Goal: Task Accomplishment & Management: Complete application form

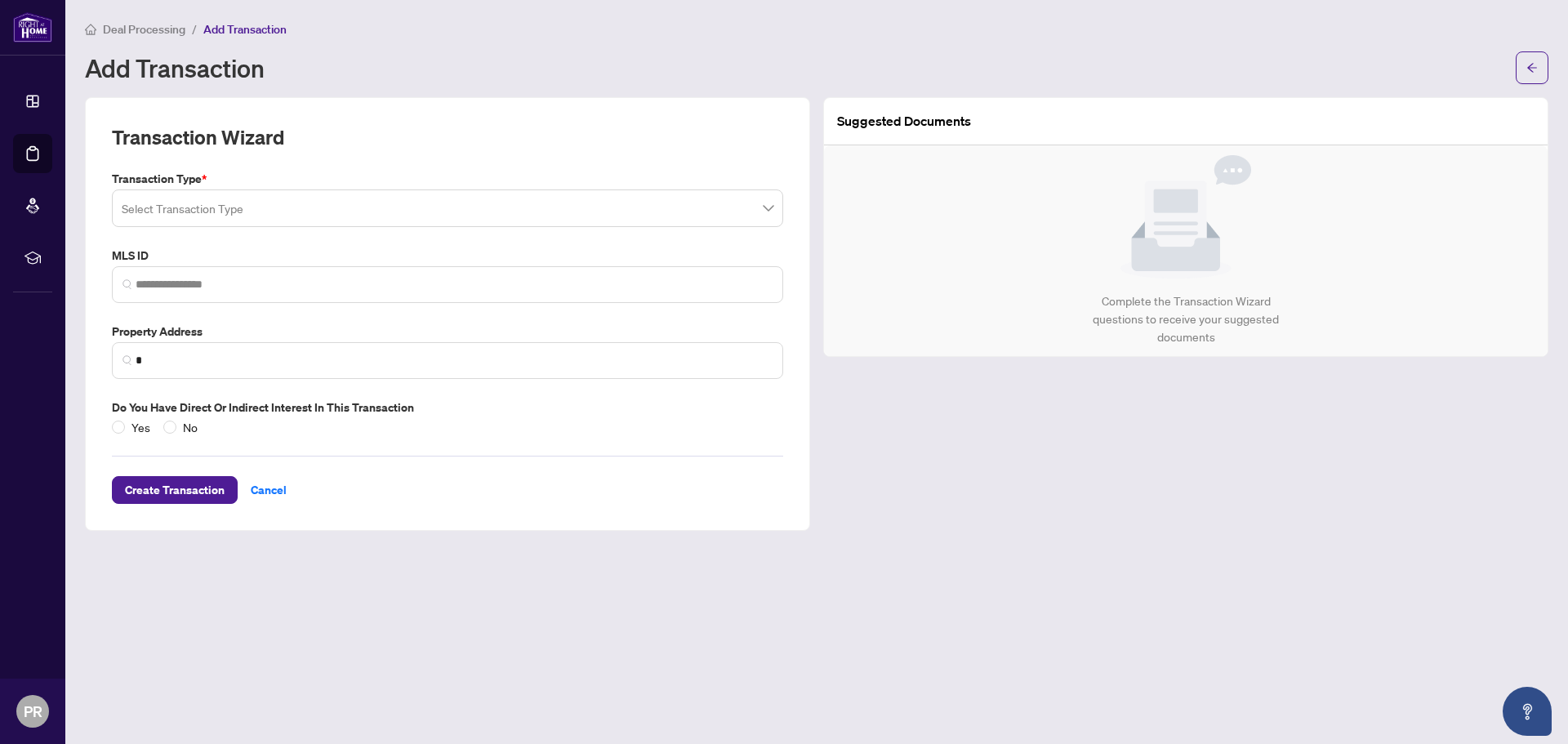
click at [771, 193] on span at bounding box center [447, 209] width 652 height 31
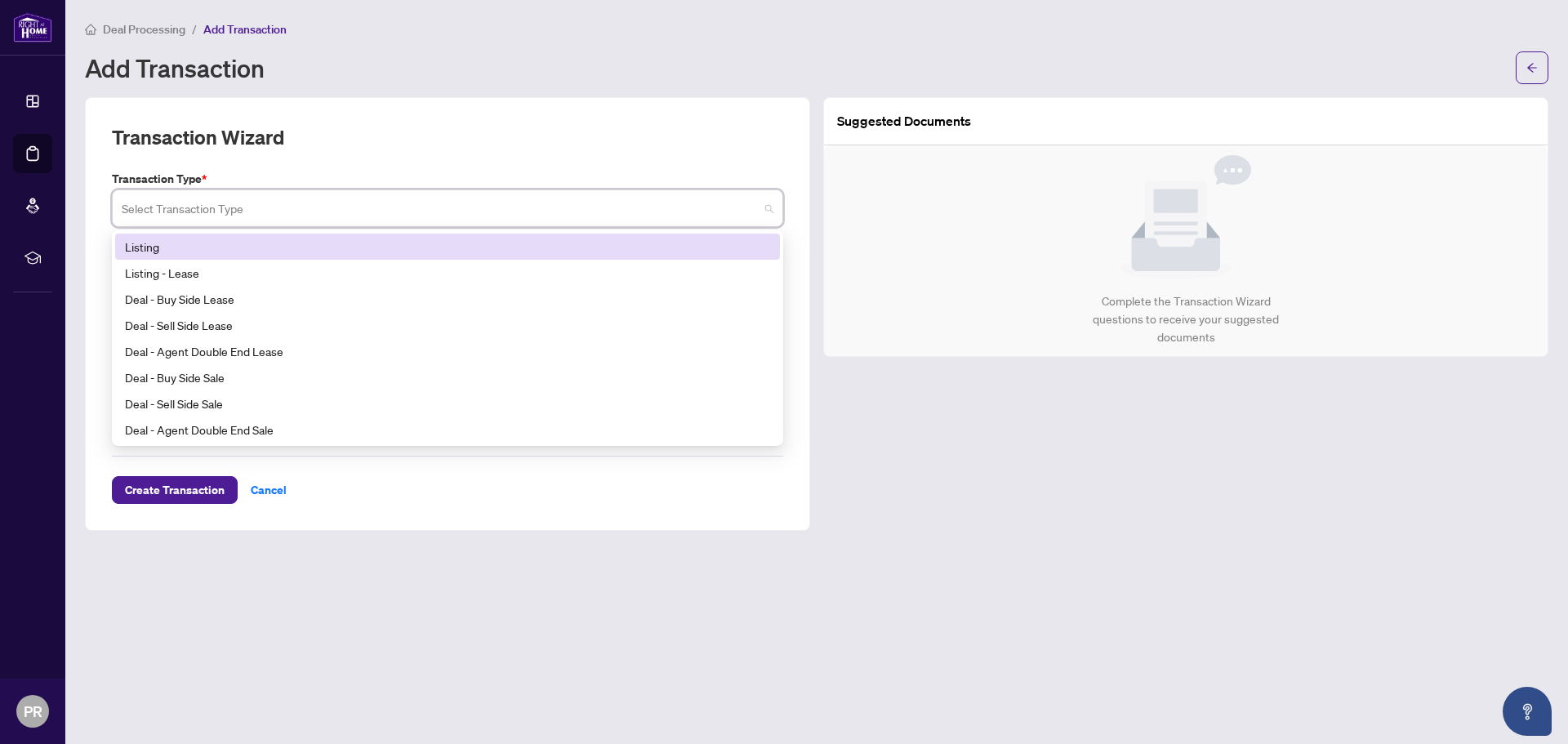
click at [200, 410] on div "Deal - Sell Side Sale" at bounding box center [448, 404] width 646 height 18
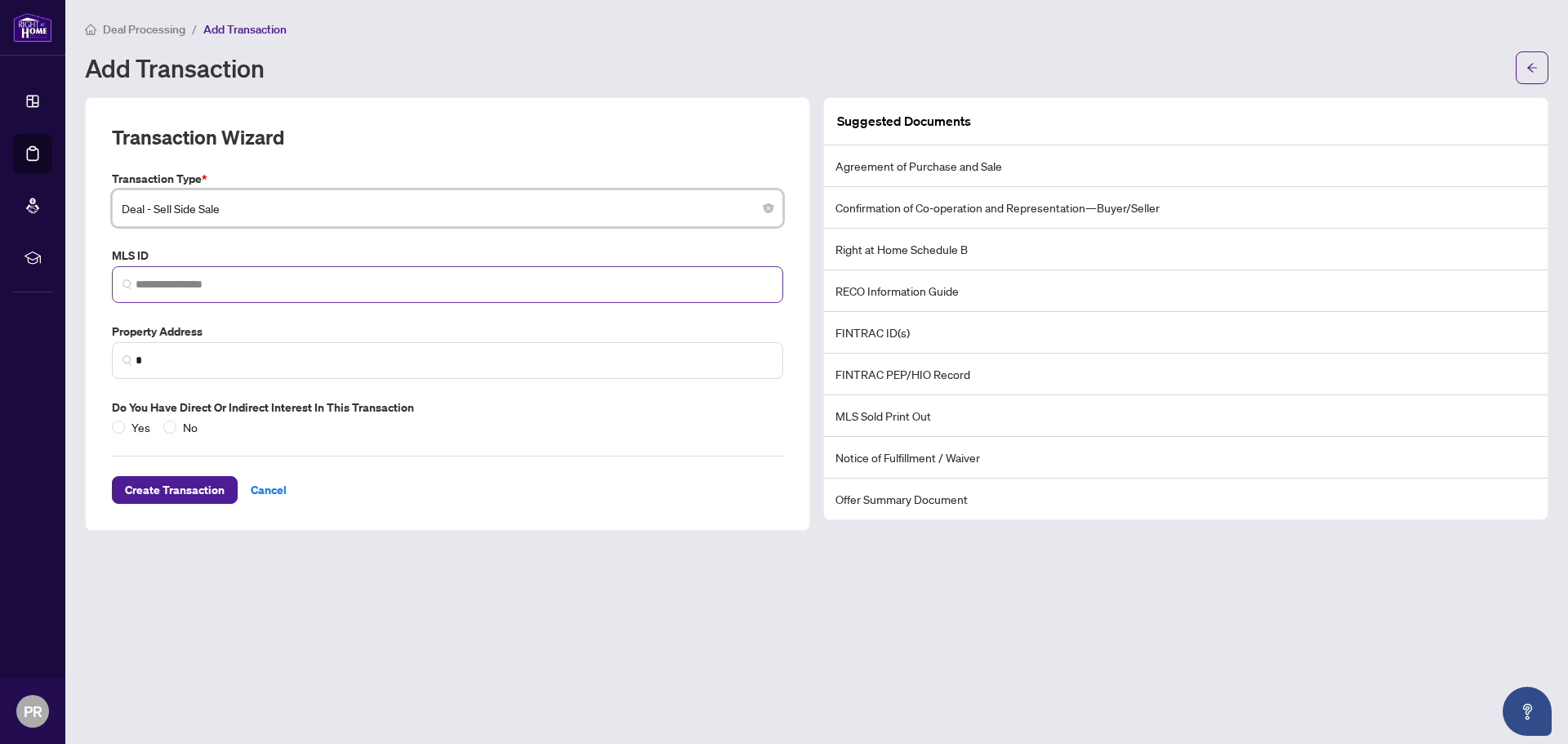
click at [125, 283] on img at bounding box center [127, 284] width 10 height 10
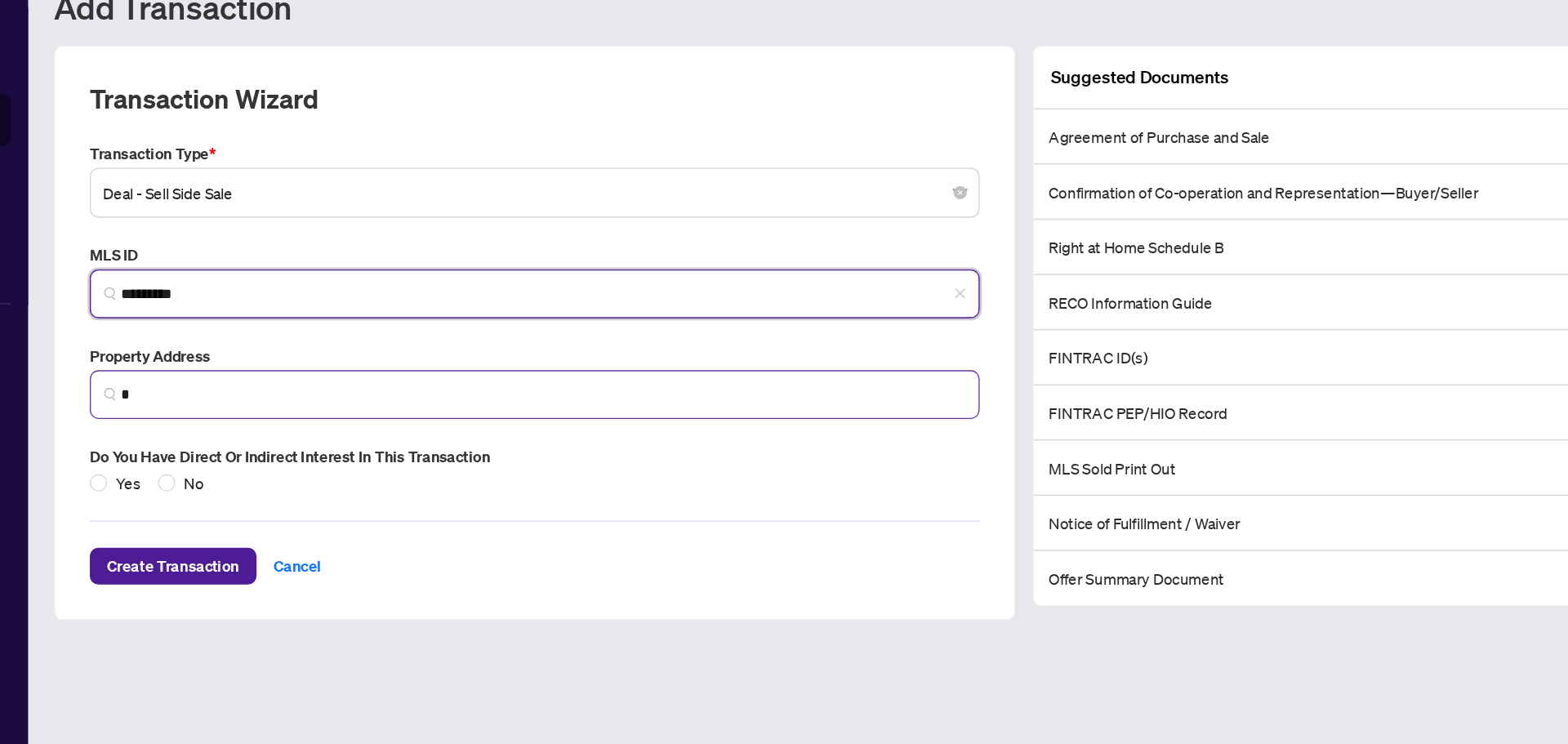
type input "*********"
click at [161, 360] on input "*" at bounding box center [453, 361] width 637 height 17
type input "*"
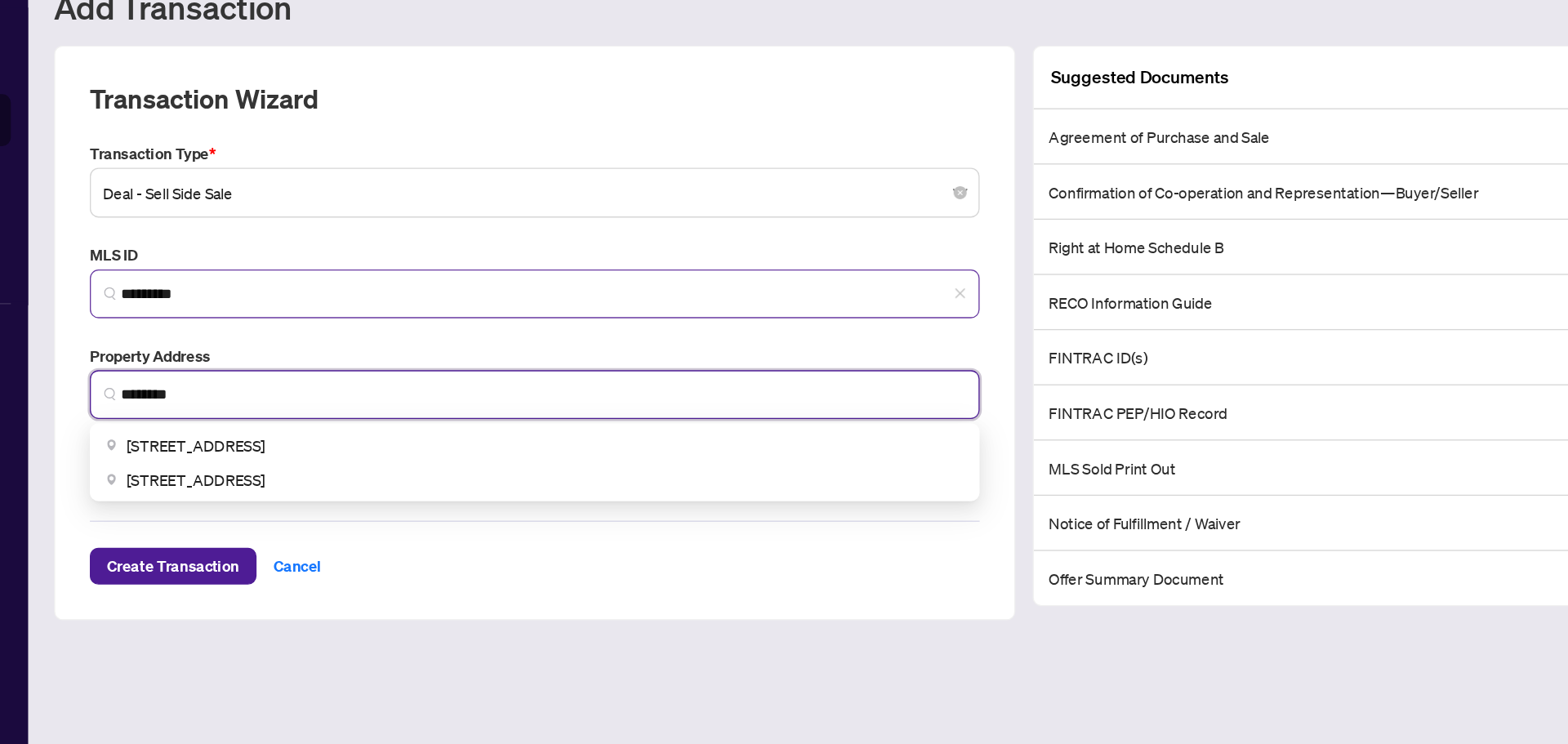
click at [245, 397] on span "[STREET_ADDRESS]" at bounding box center [192, 399] width 105 height 18
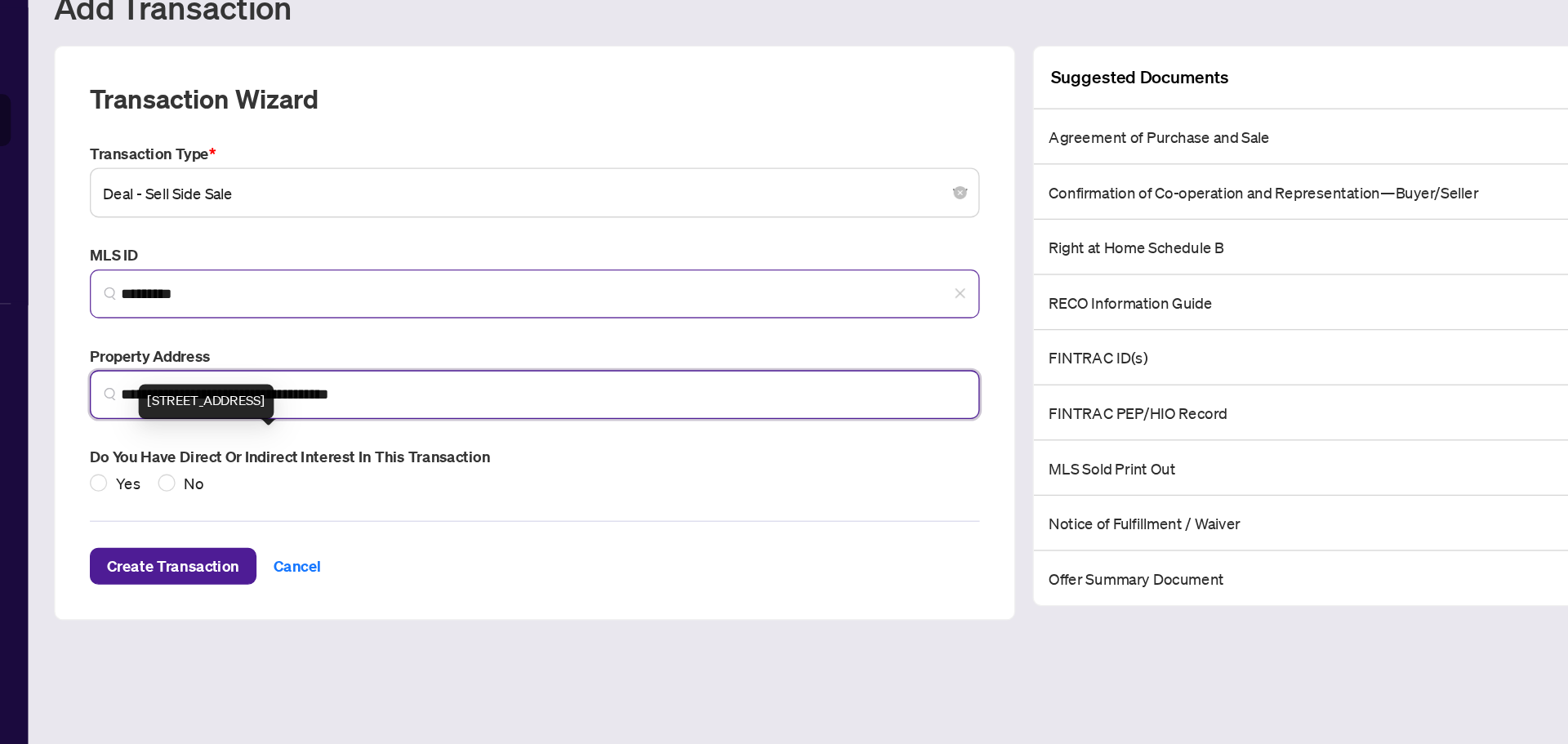
type input "**********"
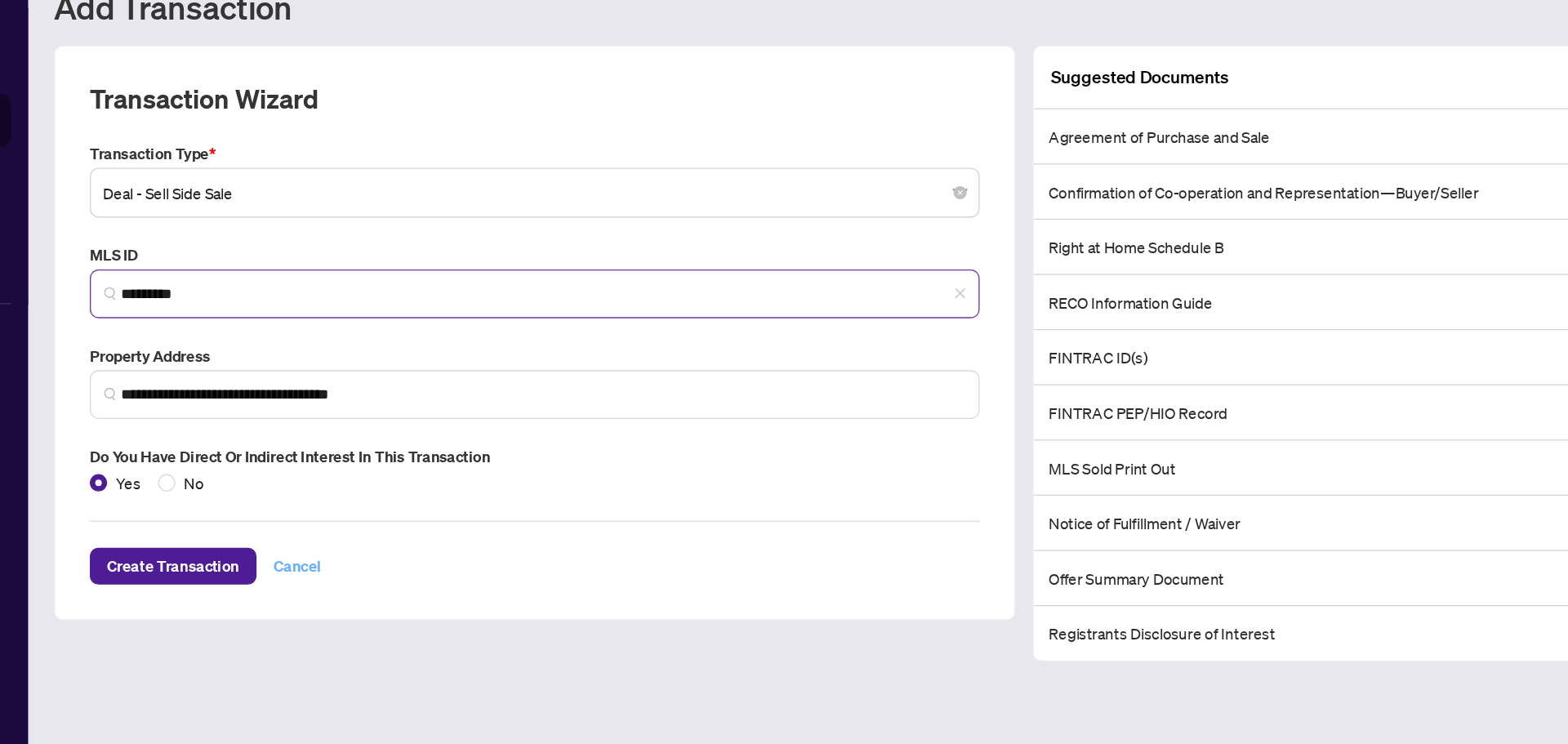
click at [258, 491] on span "Cancel" at bounding box center [269, 490] width 36 height 26
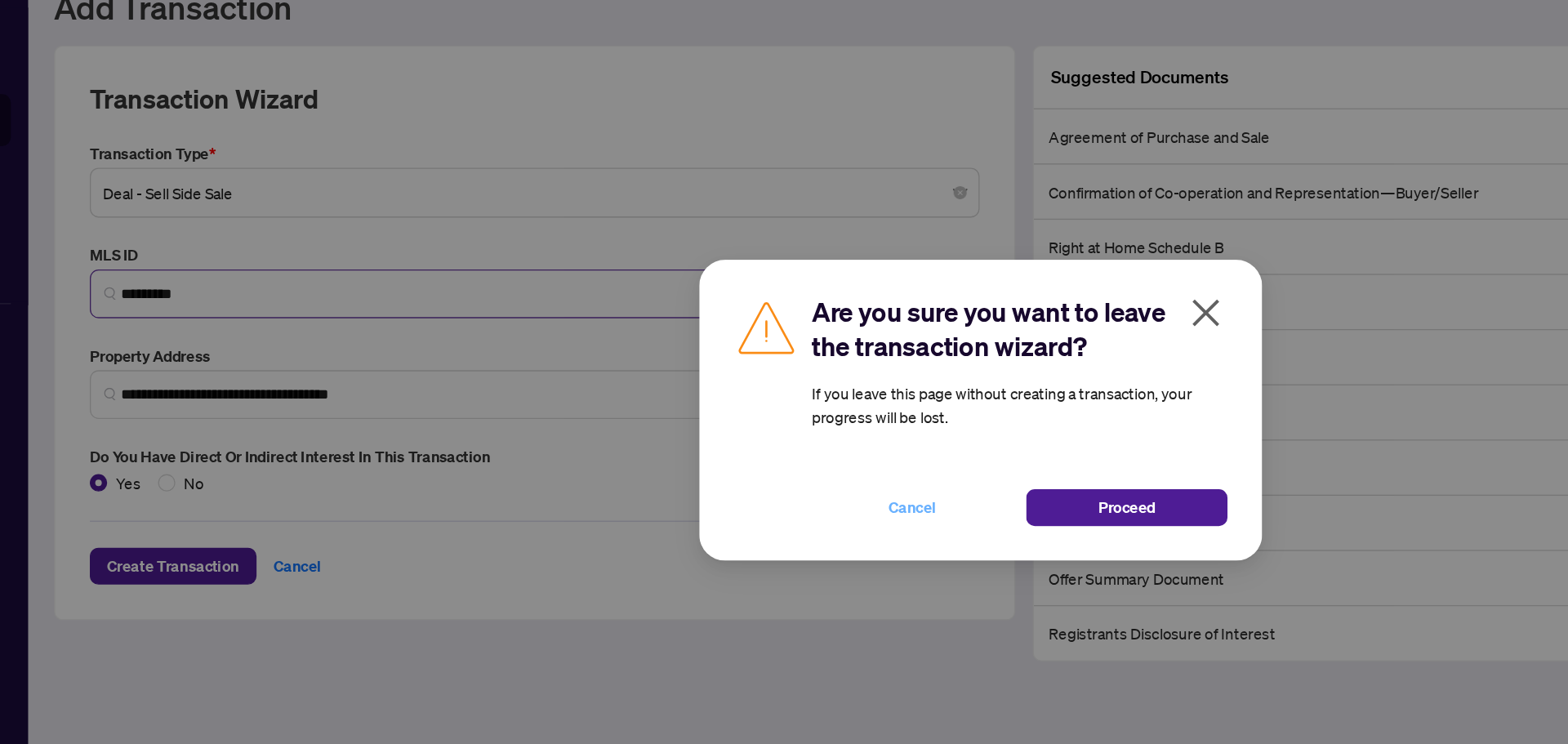
click at [738, 458] on span "Cancel" at bounding box center [732, 446] width 36 height 26
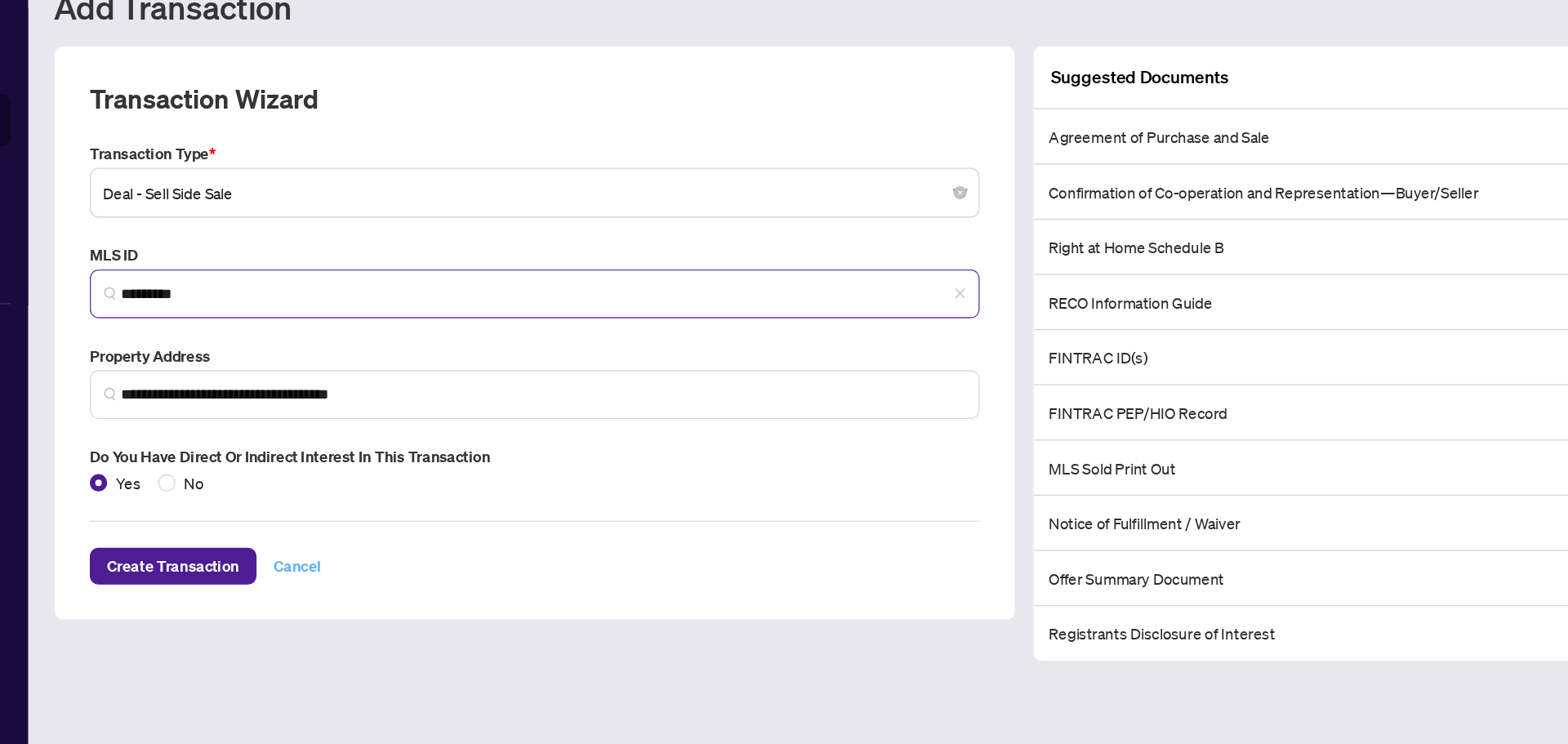
click at [268, 489] on span "Cancel" at bounding box center [269, 490] width 36 height 26
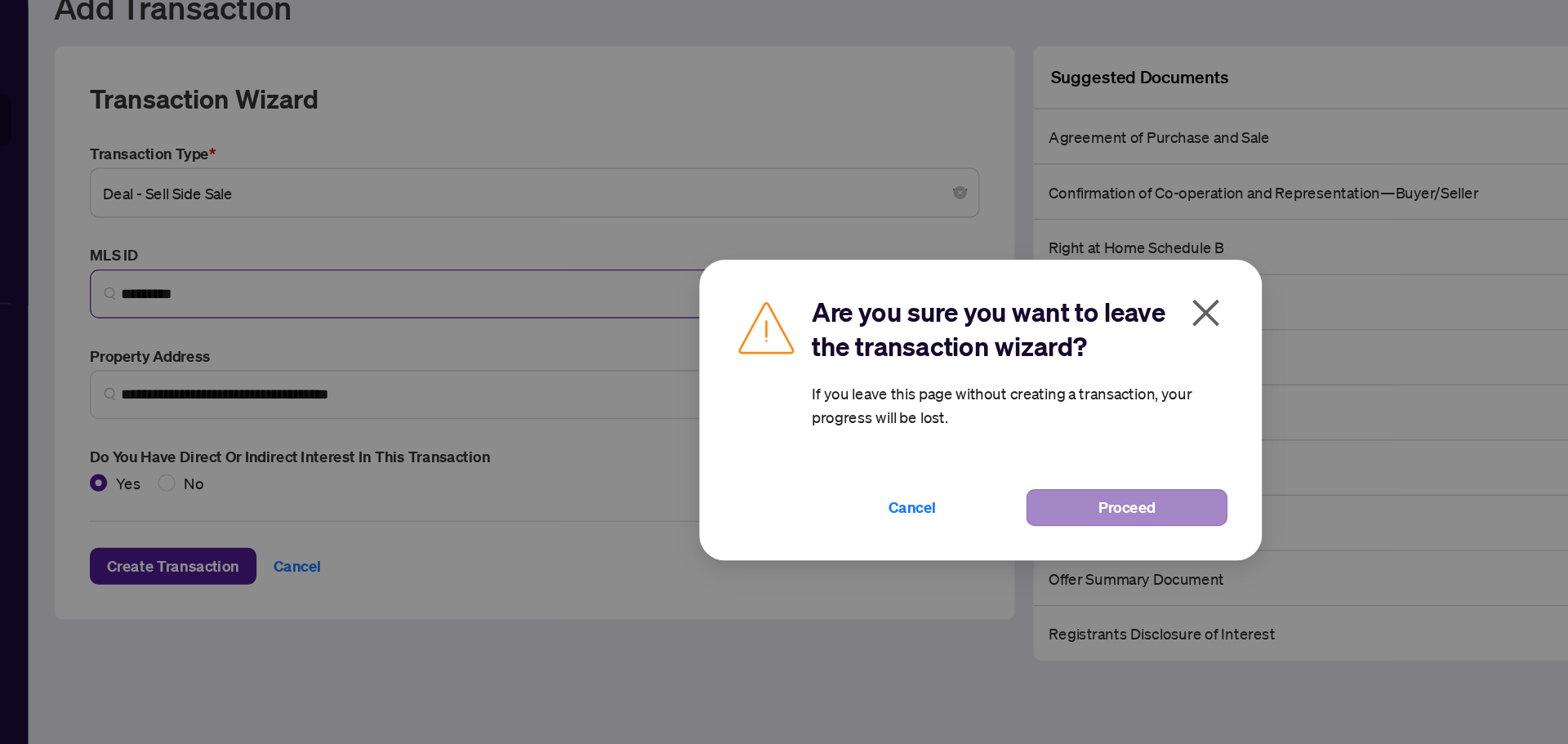
click at [887, 436] on span "Proceed" at bounding box center [894, 446] width 43 height 26
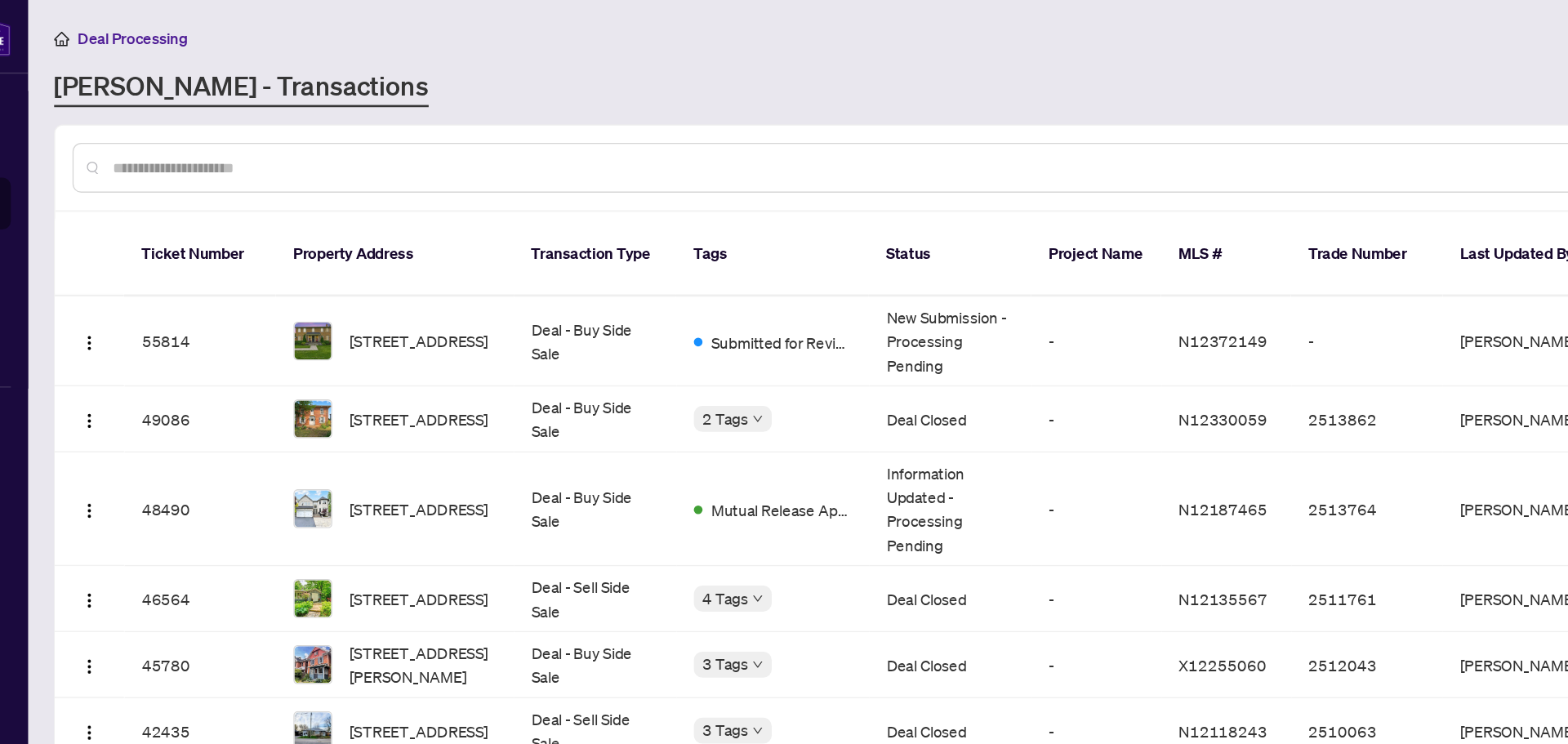
click at [115, 35] on span "Deal Processing" at bounding box center [144, 29] width 83 height 15
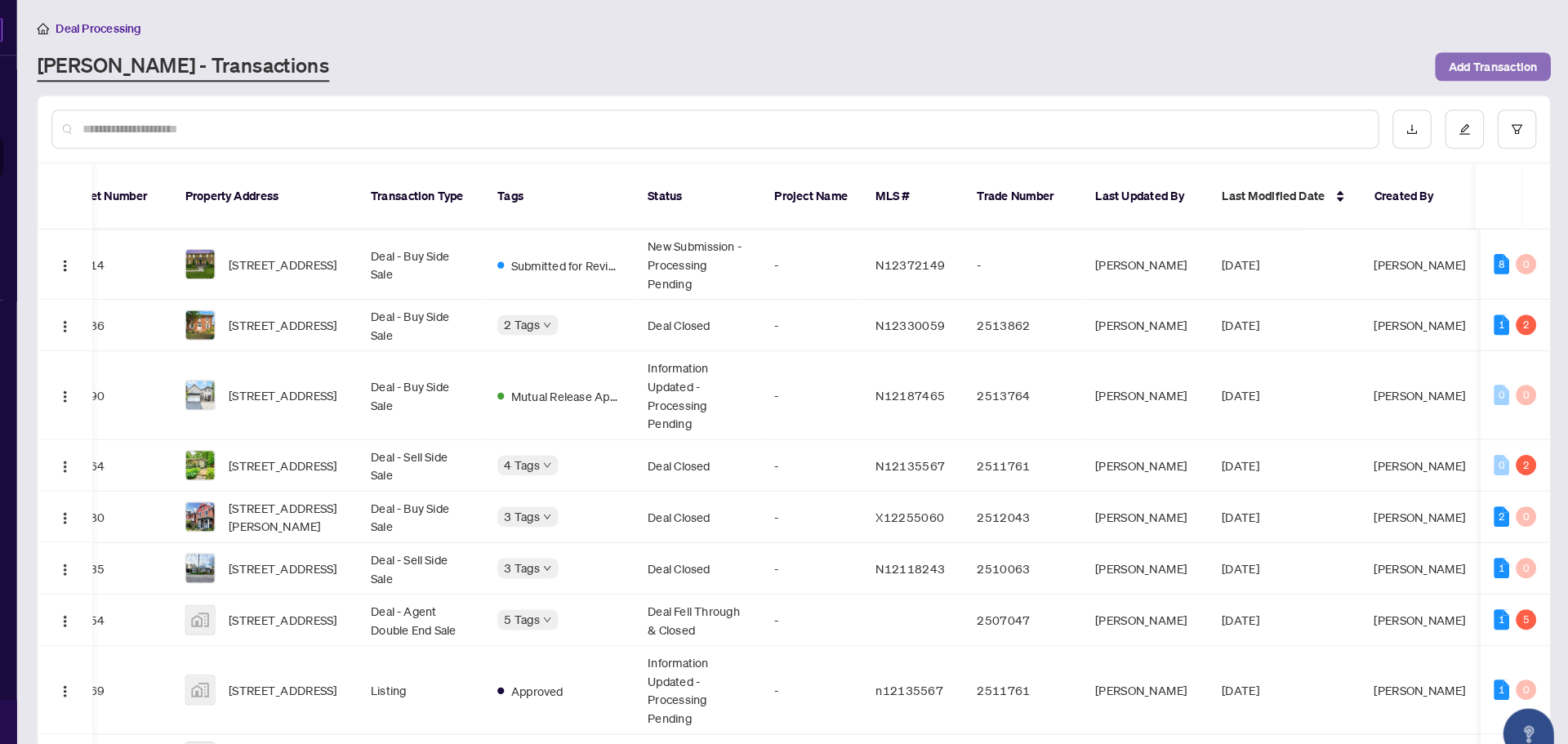
click at [1484, 75] on span "Add Transaction" at bounding box center [1492, 66] width 86 height 26
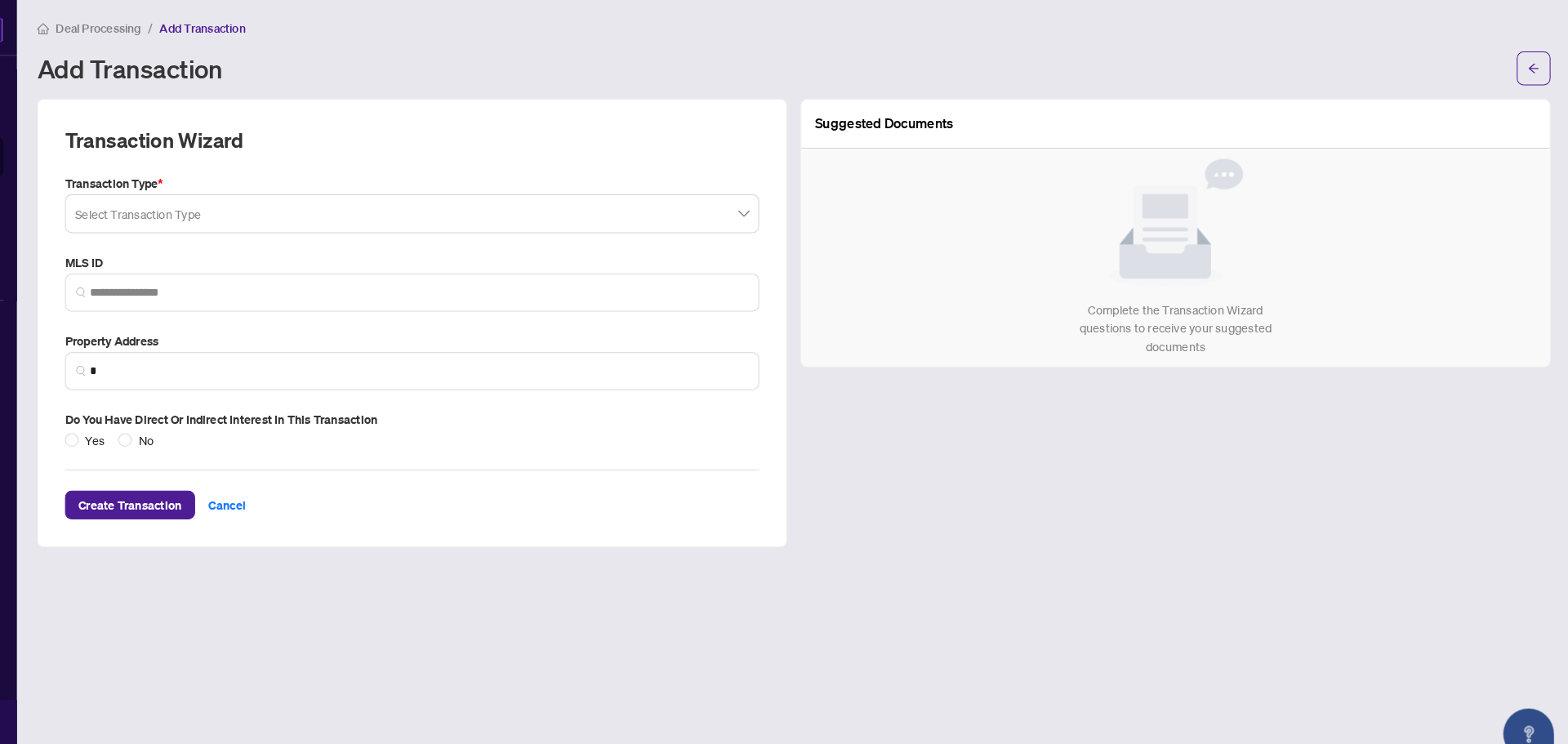
click at [758, 210] on input "search" at bounding box center [440, 211] width 637 height 36
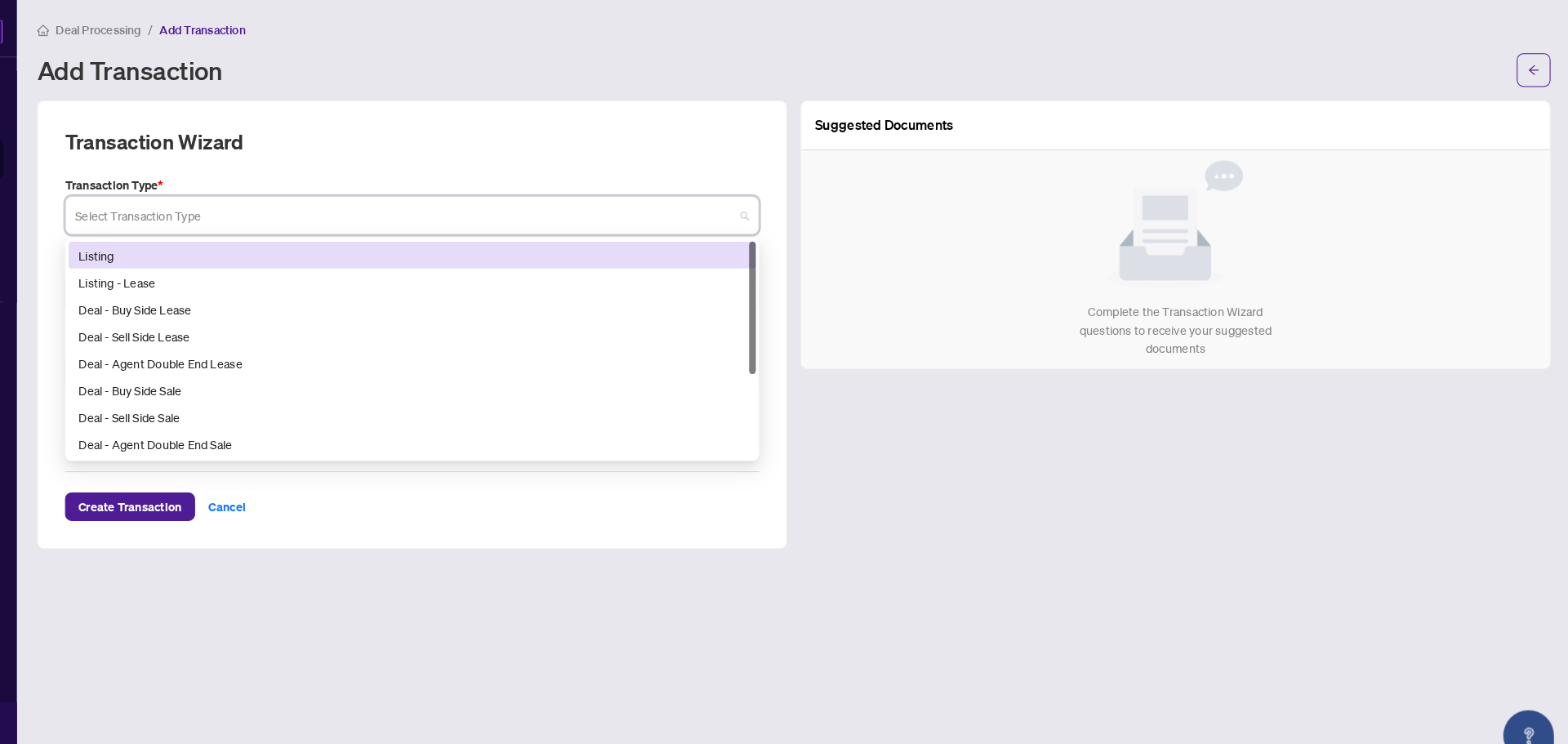
click at [165, 248] on div "Listing" at bounding box center [448, 246] width 646 height 18
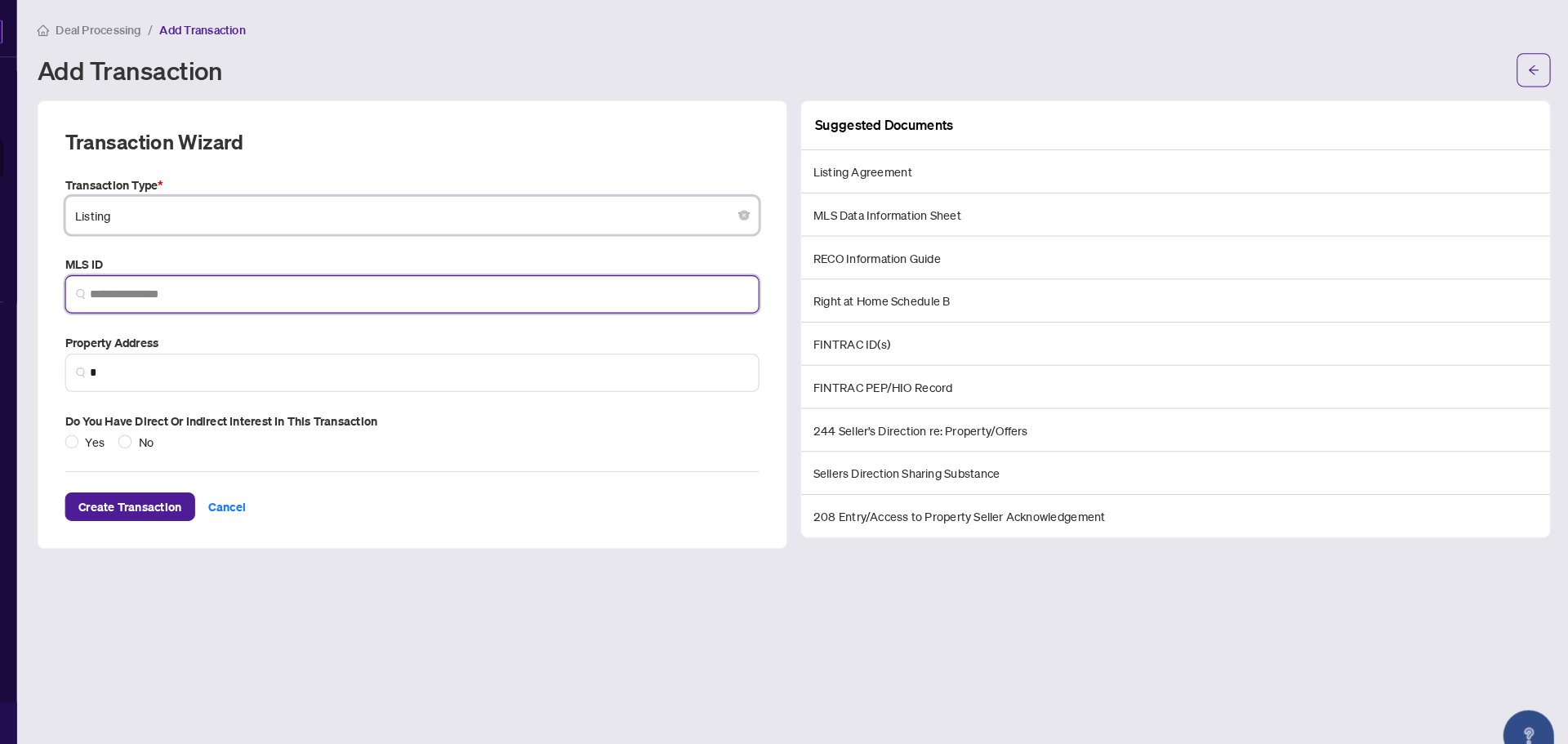
click at [148, 287] on input "search" at bounding box center [453, 284] width 637 height 17
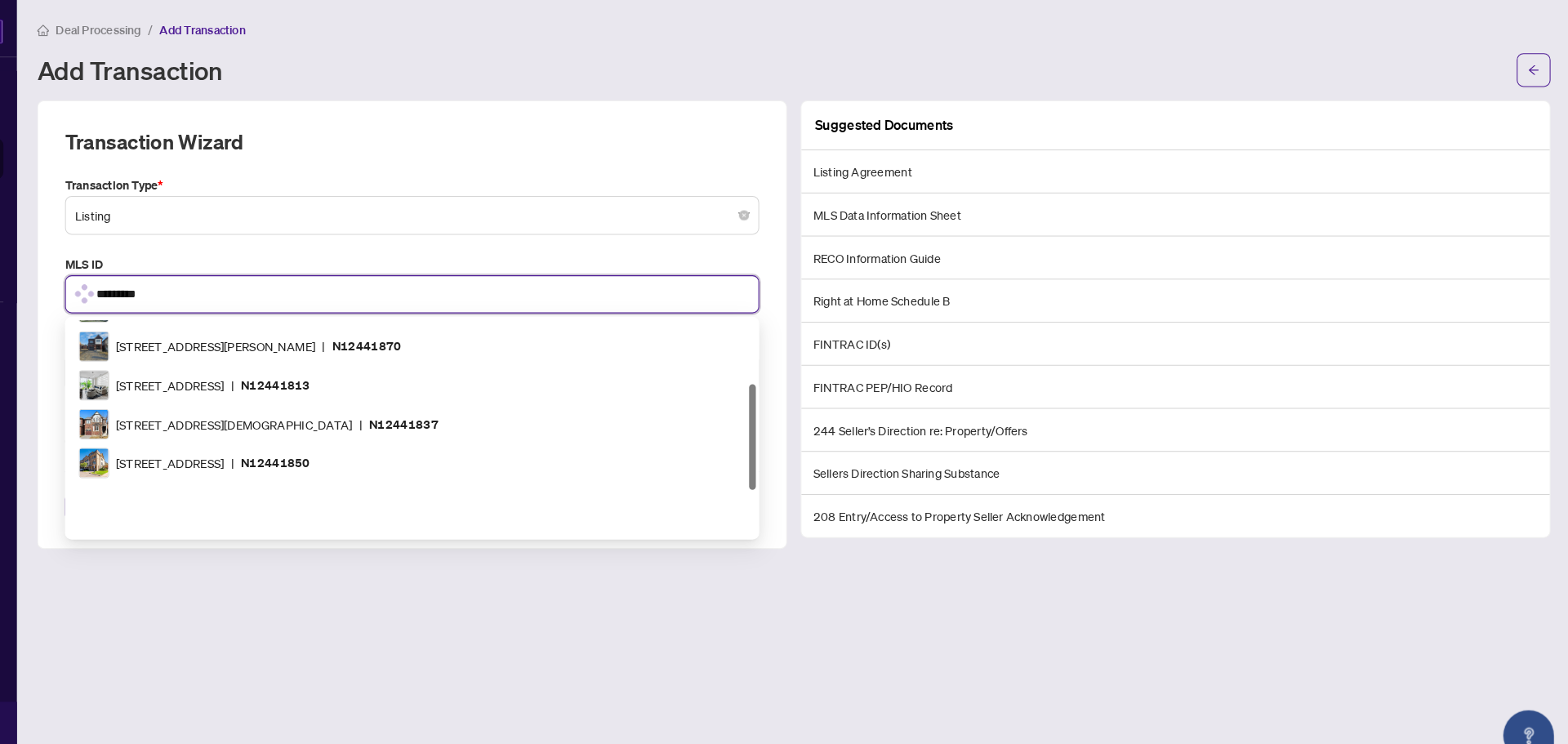
scroll to position [128, 0]
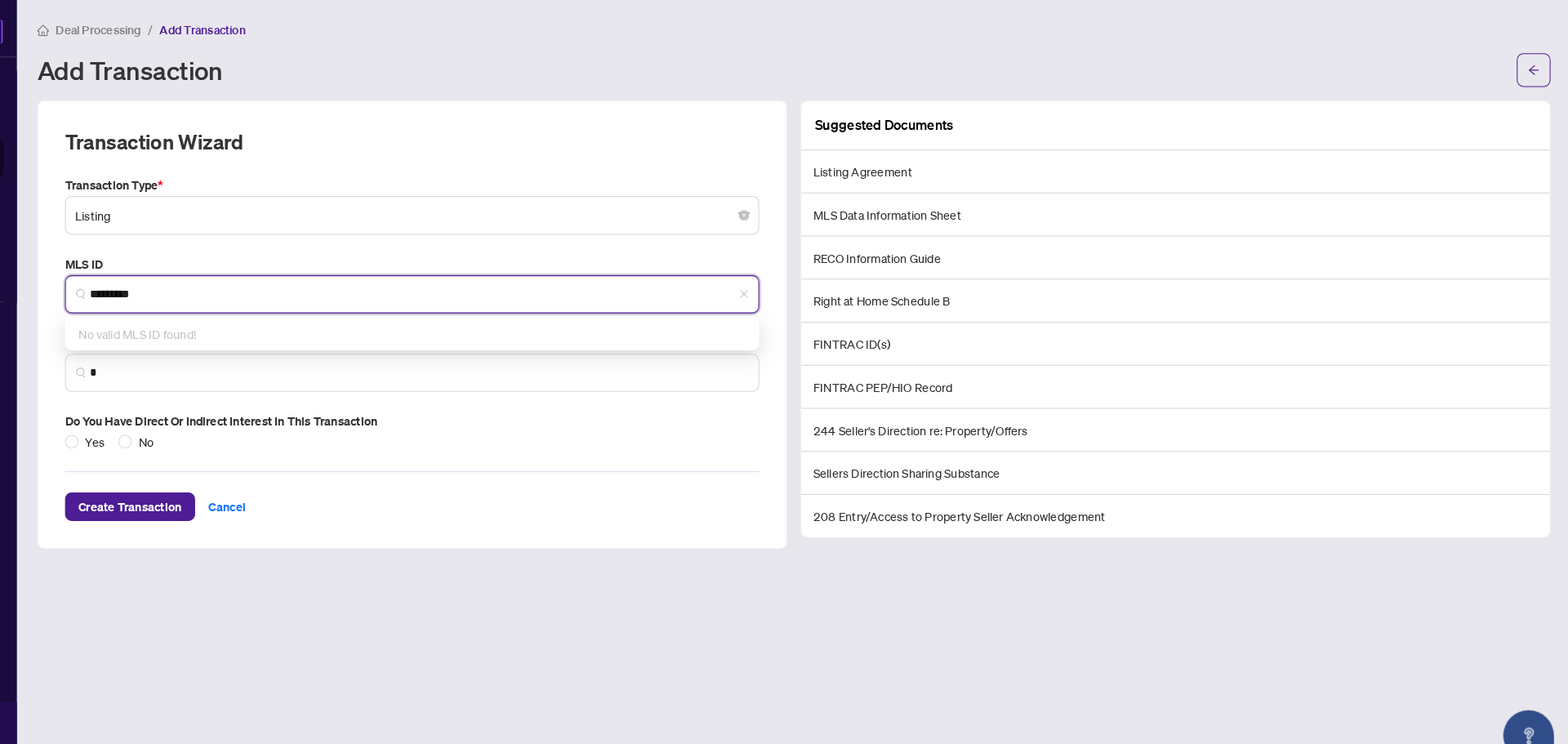
click at [127, 287] on img at bounding box center [127, 284] width 10 height 10
type input "*********"
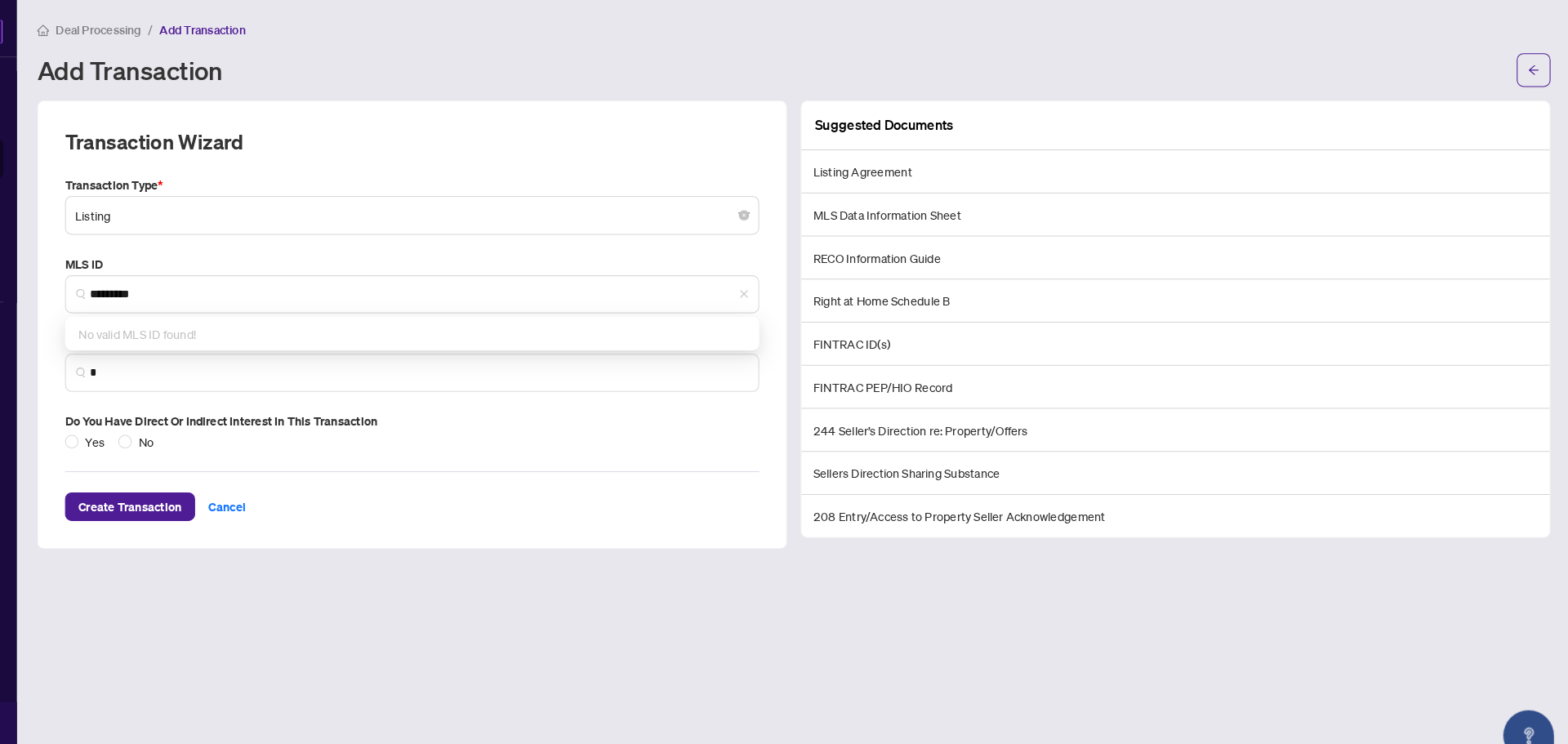
click at [449, 473] on div "Create Transaction Cancel" at bounding box center [448, 470] width 671 height 68
click at [143, 365] on input "*" at bounding box center [453, 361] width 637 height 17
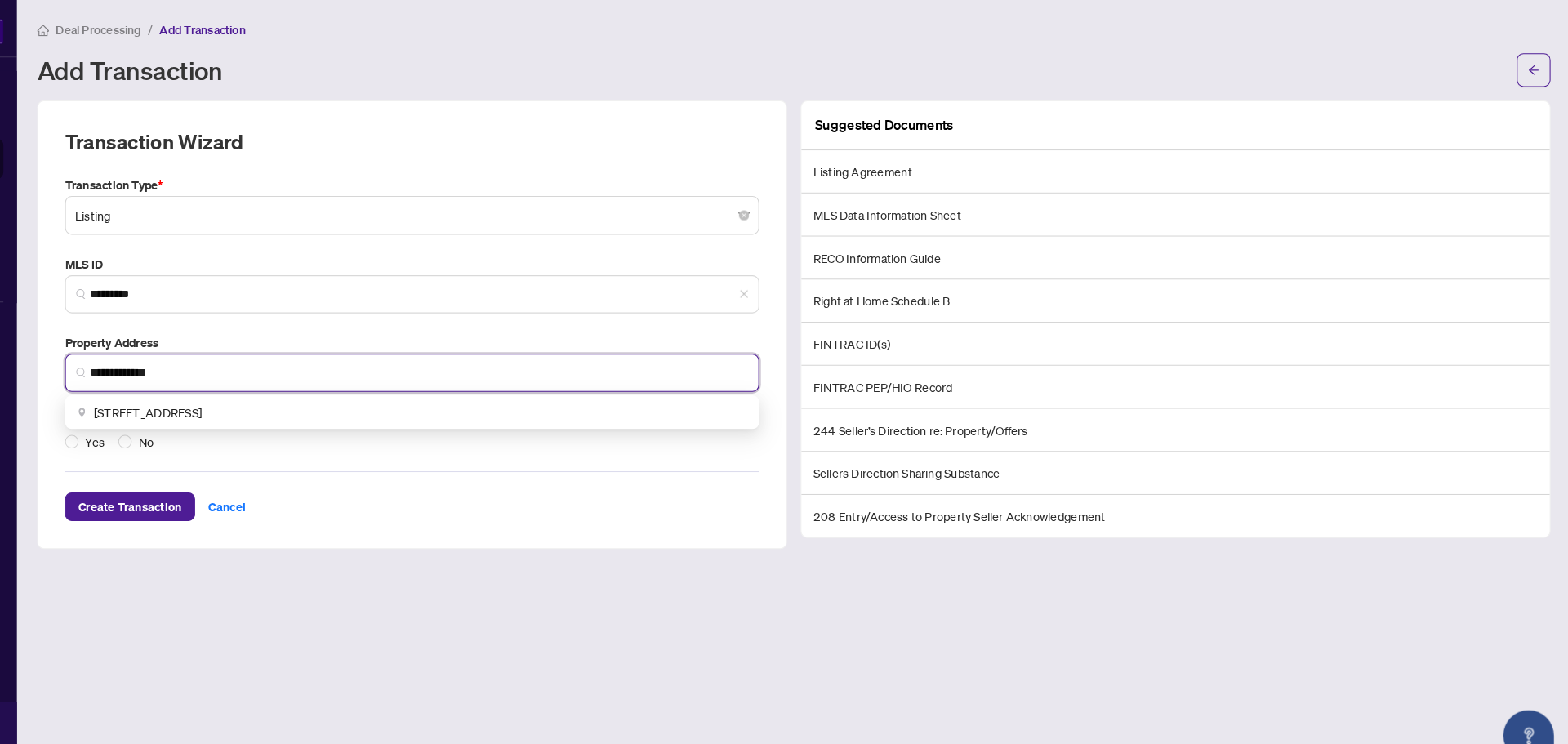
click at [245, 400] on span "209 Wynhurst Road, Keswick, ON, Canada" at bounding box center [192, 399] width 105 height 18
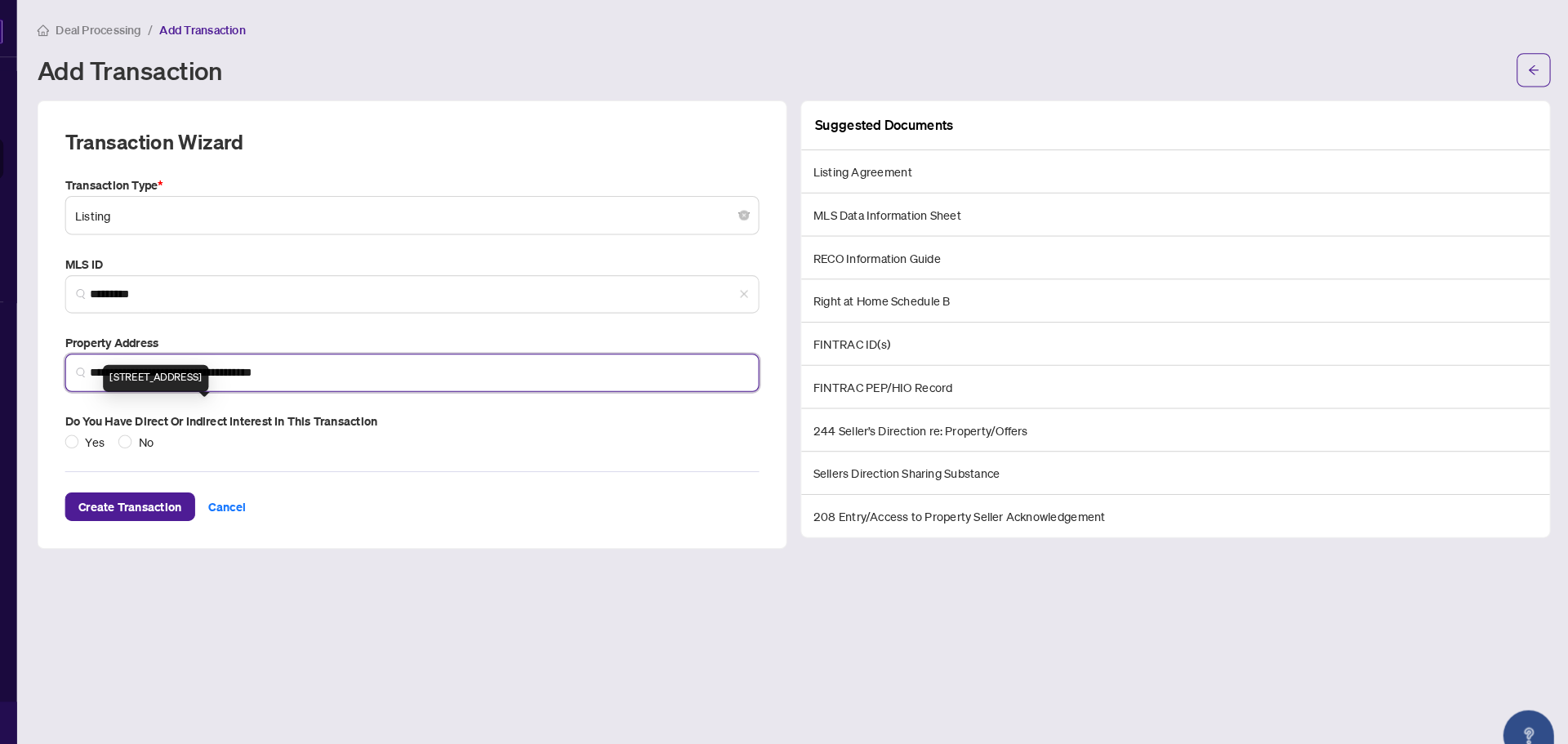
click at [223, 372] on div "209 Wynhurst Road, Keswick, ON, Canada" at bounding box center [200, 366] width 102 height 26
type input "**********"
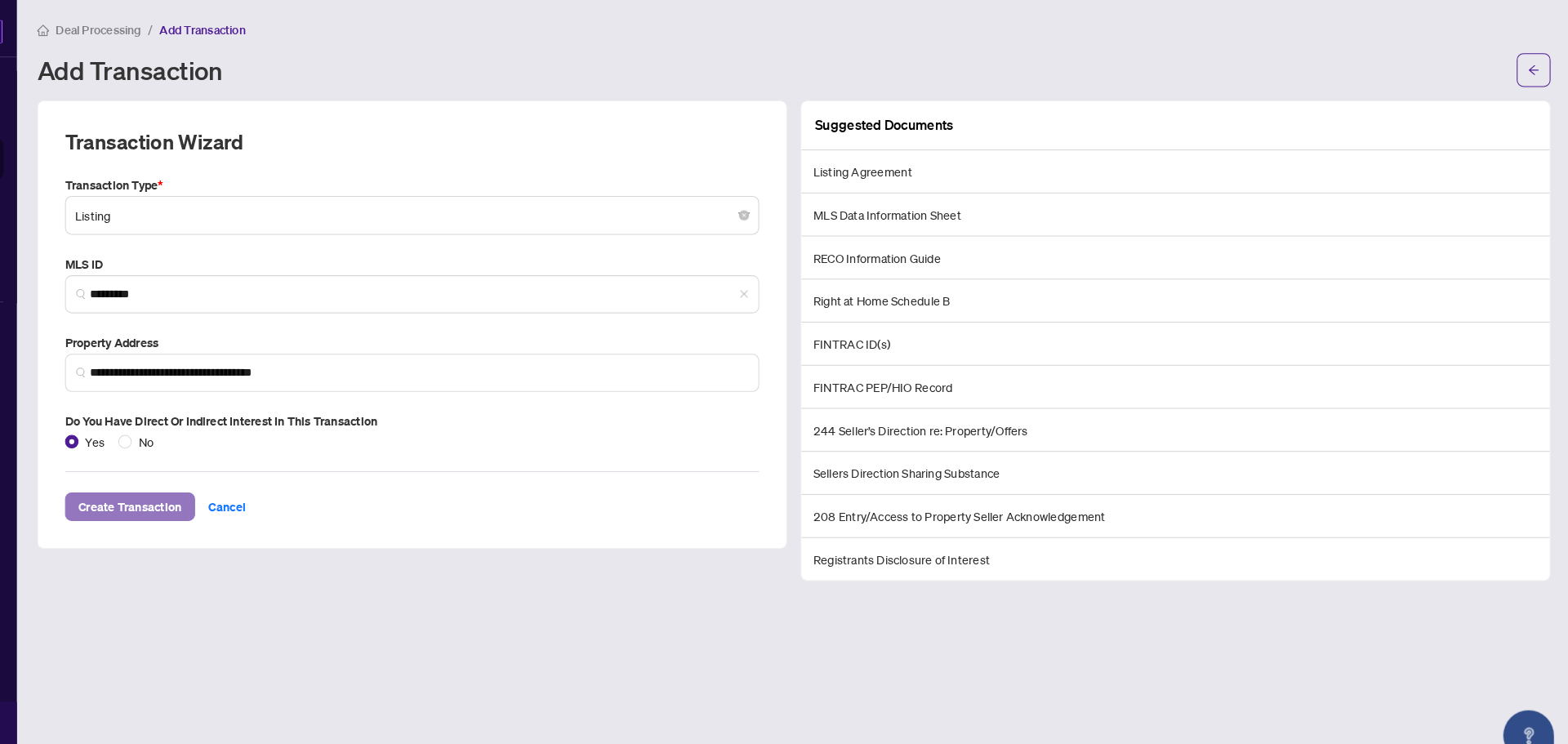
click at [151, 490] on span "Create Transaction" at bounding box center [175, 490] width 99 height 26
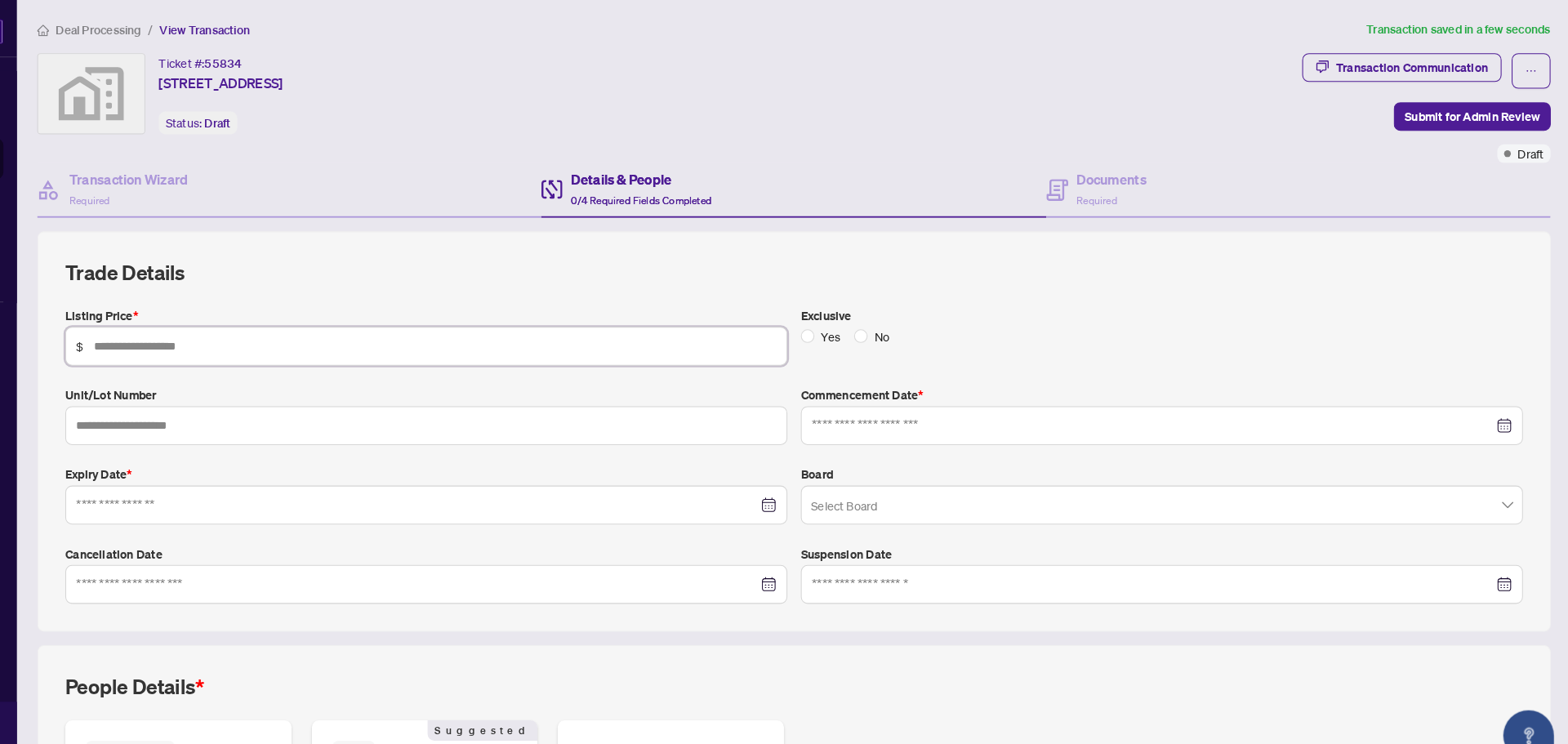
click at [159, 338] on input "text" at bounding box center [470, 335] width 660 height 18
type input "*******"
click at [174, 418] on input "text" at bounding box center [461, 411] width 698 height 38
type input "**********"
click at [1477, 415] on input at bounding box center [1163, 412] width 659 height 18
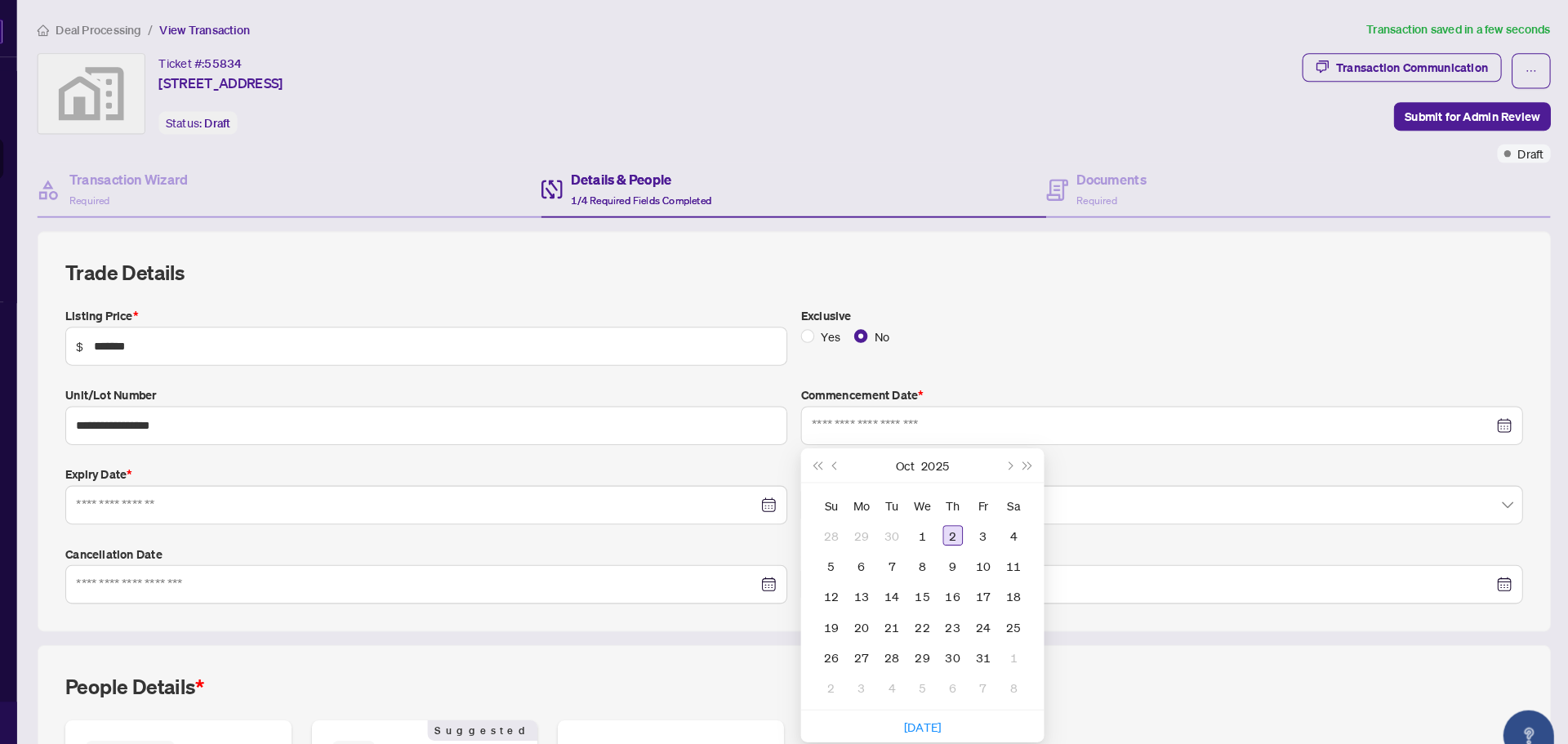
click at [960, 524] on div "2" at bounding box center [969, 517] width 19 height 19
type input "**********"
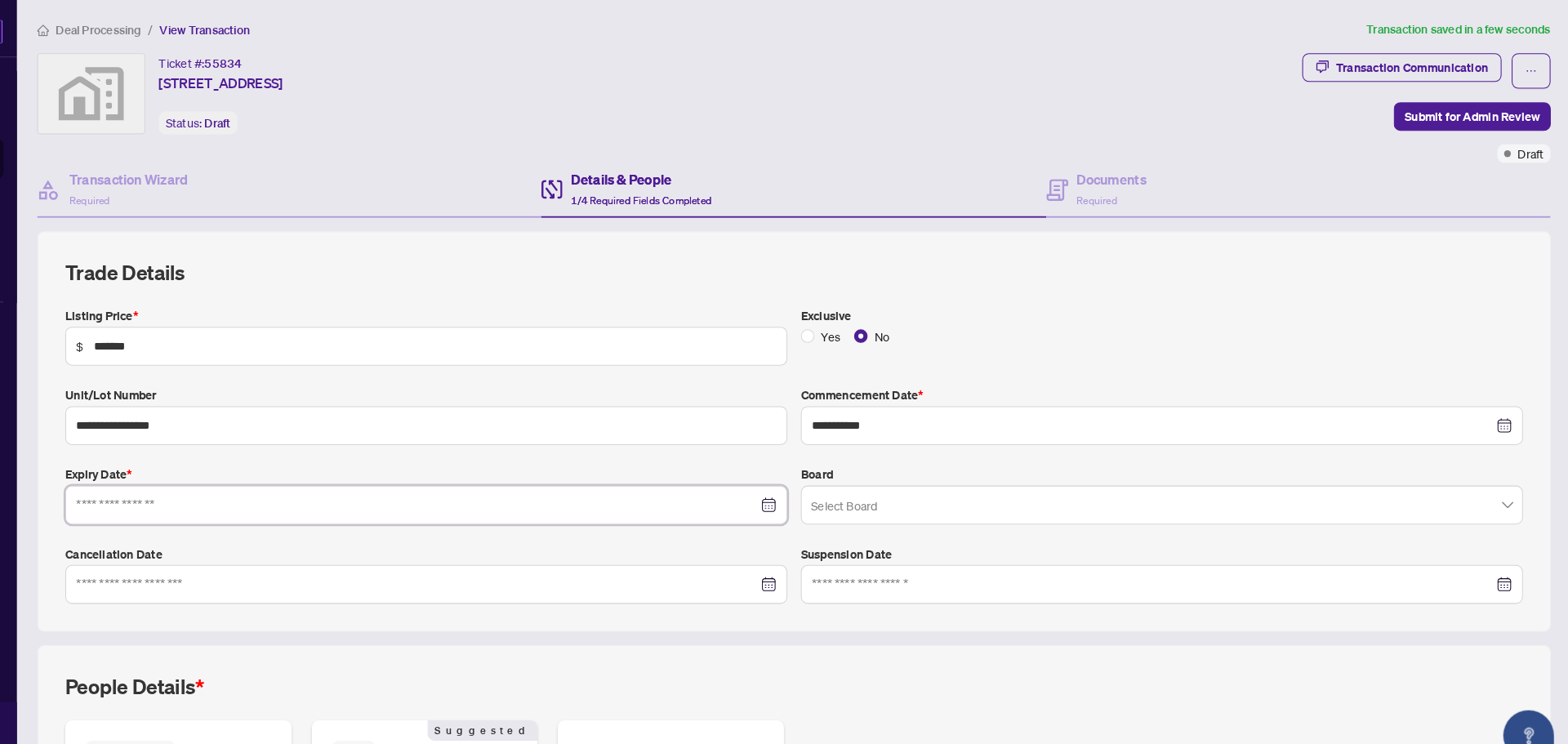
click at [774, 491] on input at bounding box center [452, 488] width 659 height 18
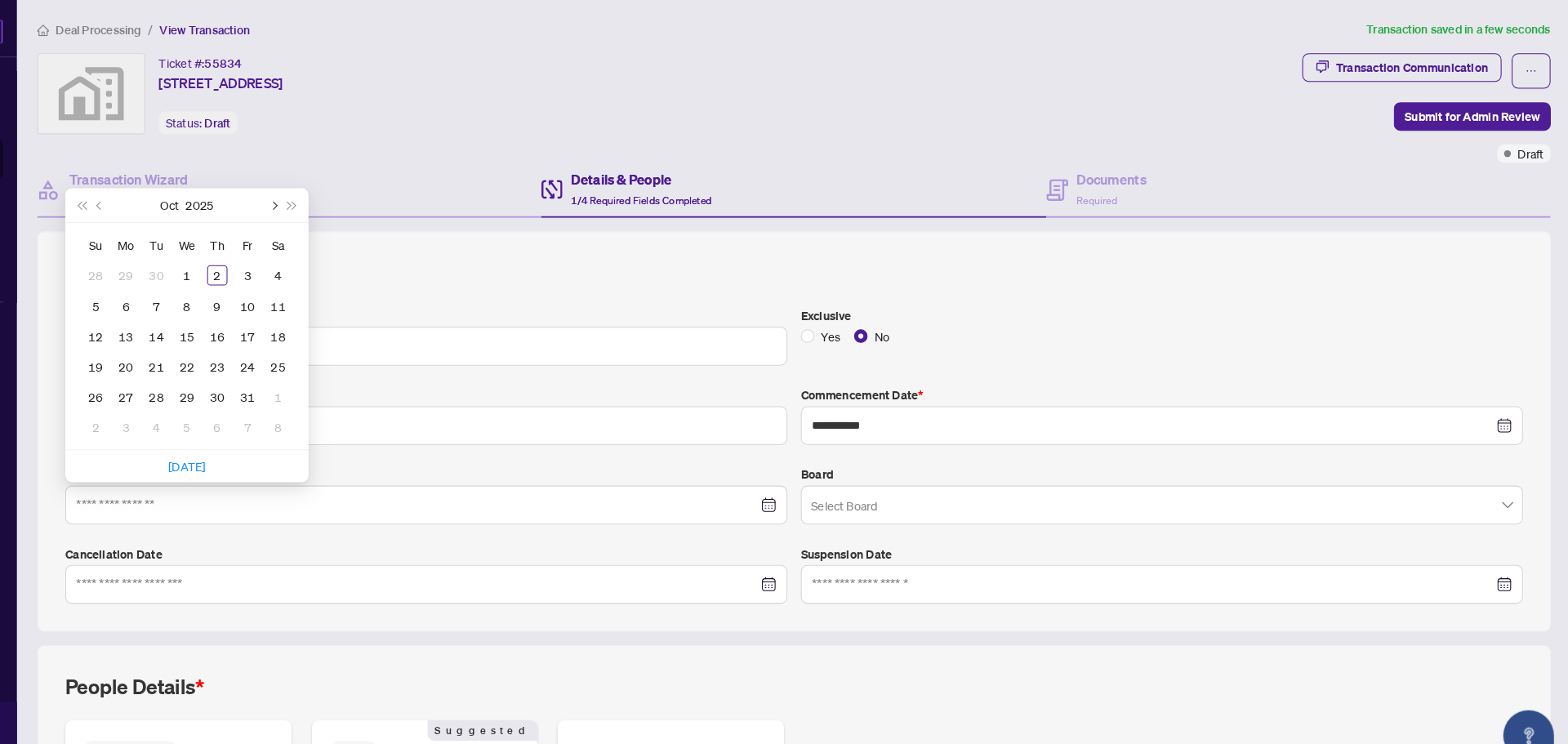
click at [307, 200] on button "Next month (PageDown)" at bounding box center [313, 199] width 18 height 33
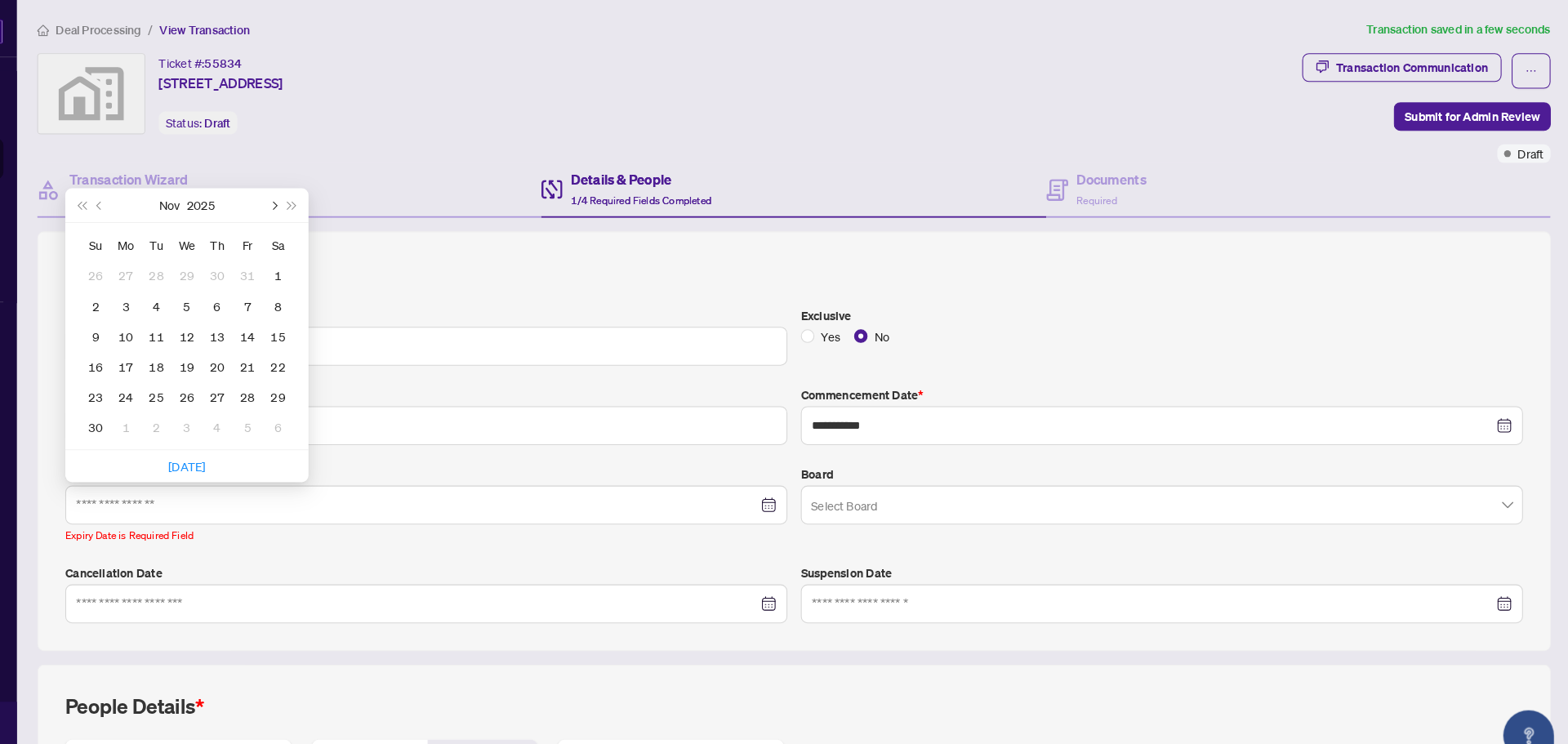
click at [321, 205] on button "Next month (PageDown)" at bounding box center [313, 199] width 18 height 33
click at [338, 202] on button "Next year (Control + right)" at bounding box center [332, 199] width 18 height 33
click at [321, 212] on button "Next month (PageDown)" at bounding box center [313, 199] width 18 height 33
click at [327, 198] on span "Next year (Control + right)" at bounding box center [331, 198] width 8 height 8
click at [141, 208] on button "Previous month (PageUp)" at bounding box center [145, 199] width 18 height 33
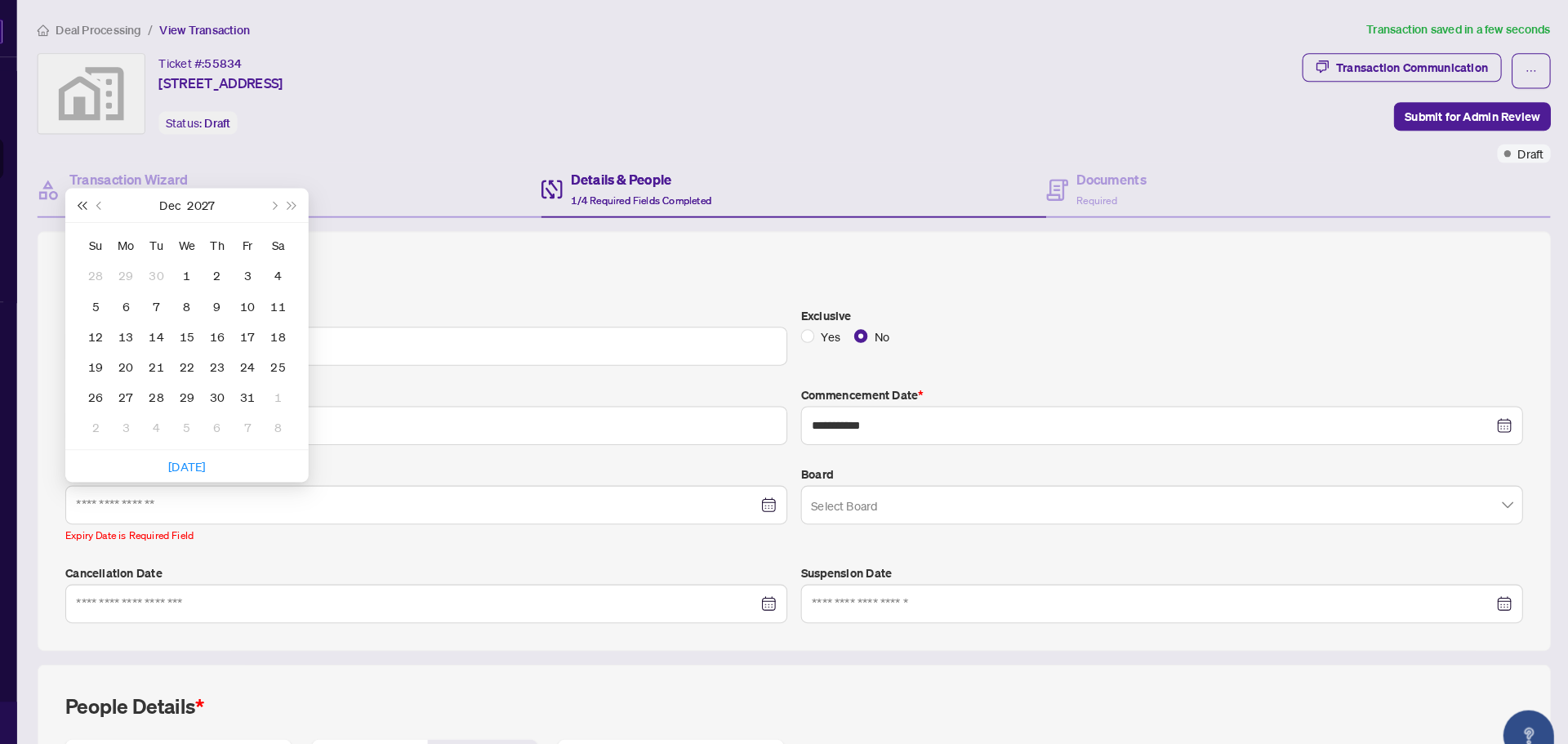
click at [119, 206] on button "Last year (Control + left)" at bounding box center [128, 199] width 18 height 33
click at [306, 212] on button "Next month (PageDown)" at bounding box center [313, 199] width 18 height 33
click at [312, 206] on button "Next month (PageDown)" at bounding box center [313, 199] width 18 height 33
click at [130, 196] on span "Last year (Control + left)" at bounding box center [127, 198] width 8 height 8
click at [331, 351] on td "28" at bounding box center [317, 354] width 29 height 29
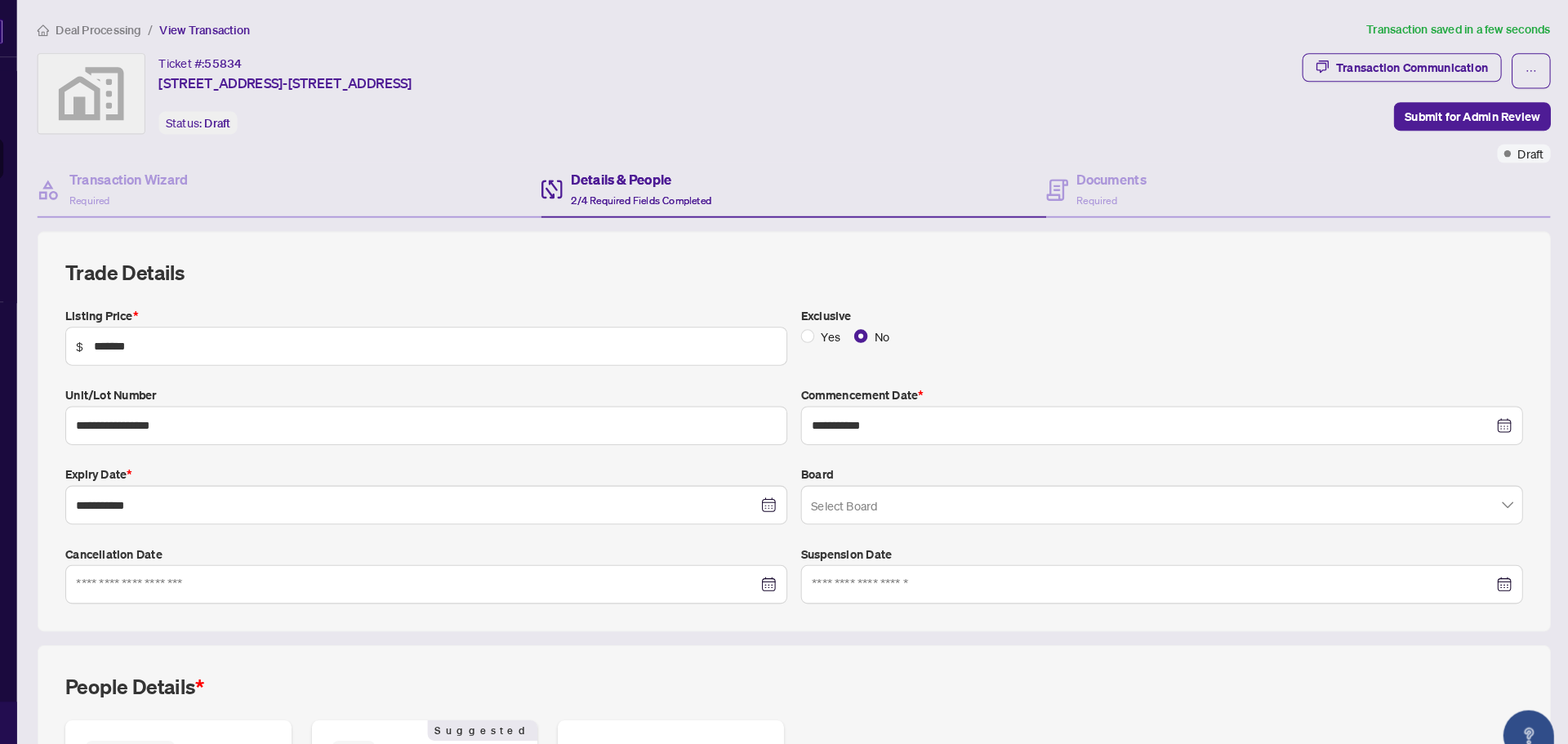
type input "**********"
click at [1481, 494] on input "search" at bounding box center [1165, 490] width 664 height 36
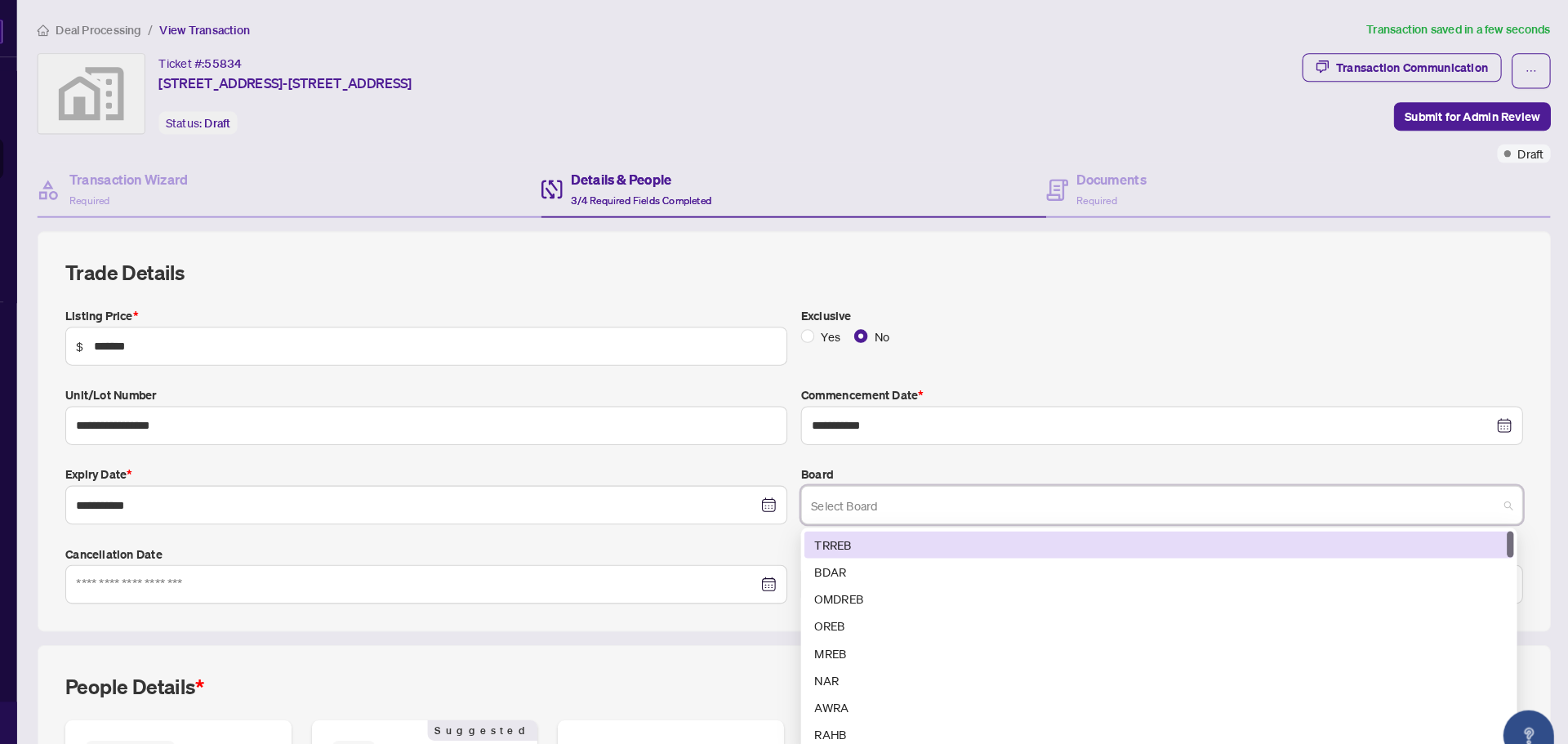
click at [855, 526] on div "TRREB" at bounding box center [1169, 527] width 667 height 18
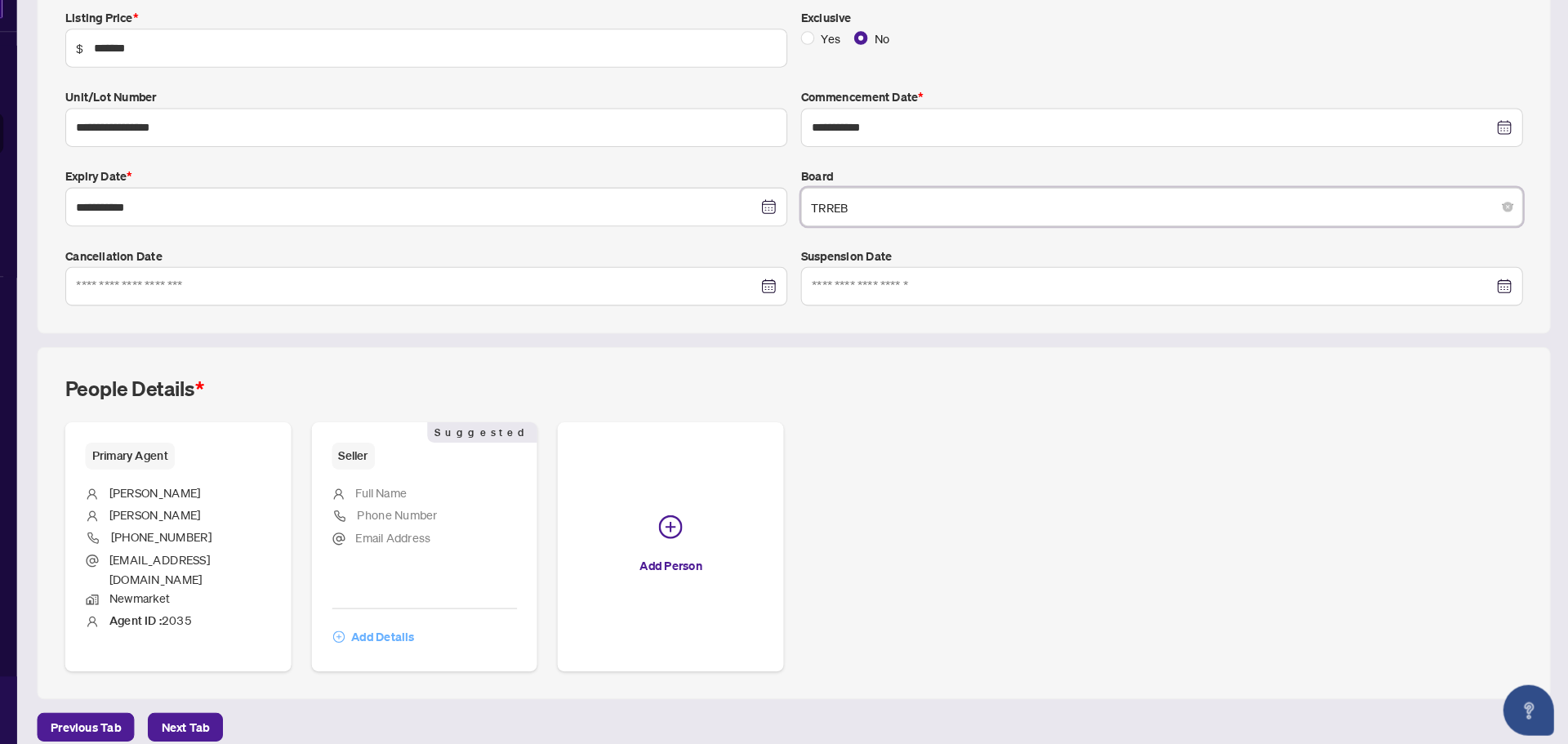
click at [419, 627] on span "Add Details" at bounding box center [419, 640] width 62 height 26
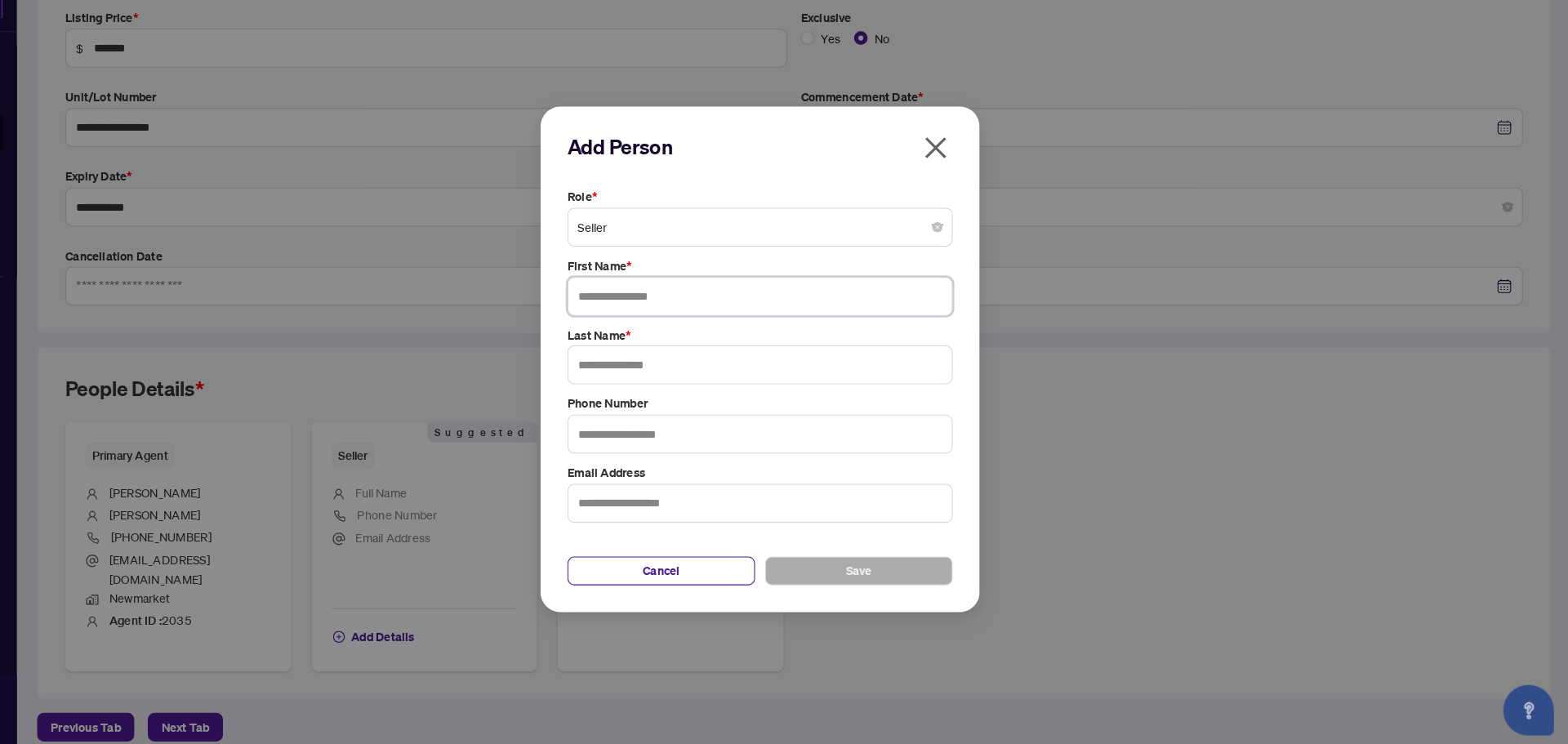
click at [638, 318] on input "text" at bounding box center [784, 311] width 372 height 38
type input "**********"
click at [637, 370] on input "text" at bounding box center [784, 377] width 372 height 38
type input "*******"
click at [867, 570] on span "Save" at bounding box center [880, 577] width 26 height 26
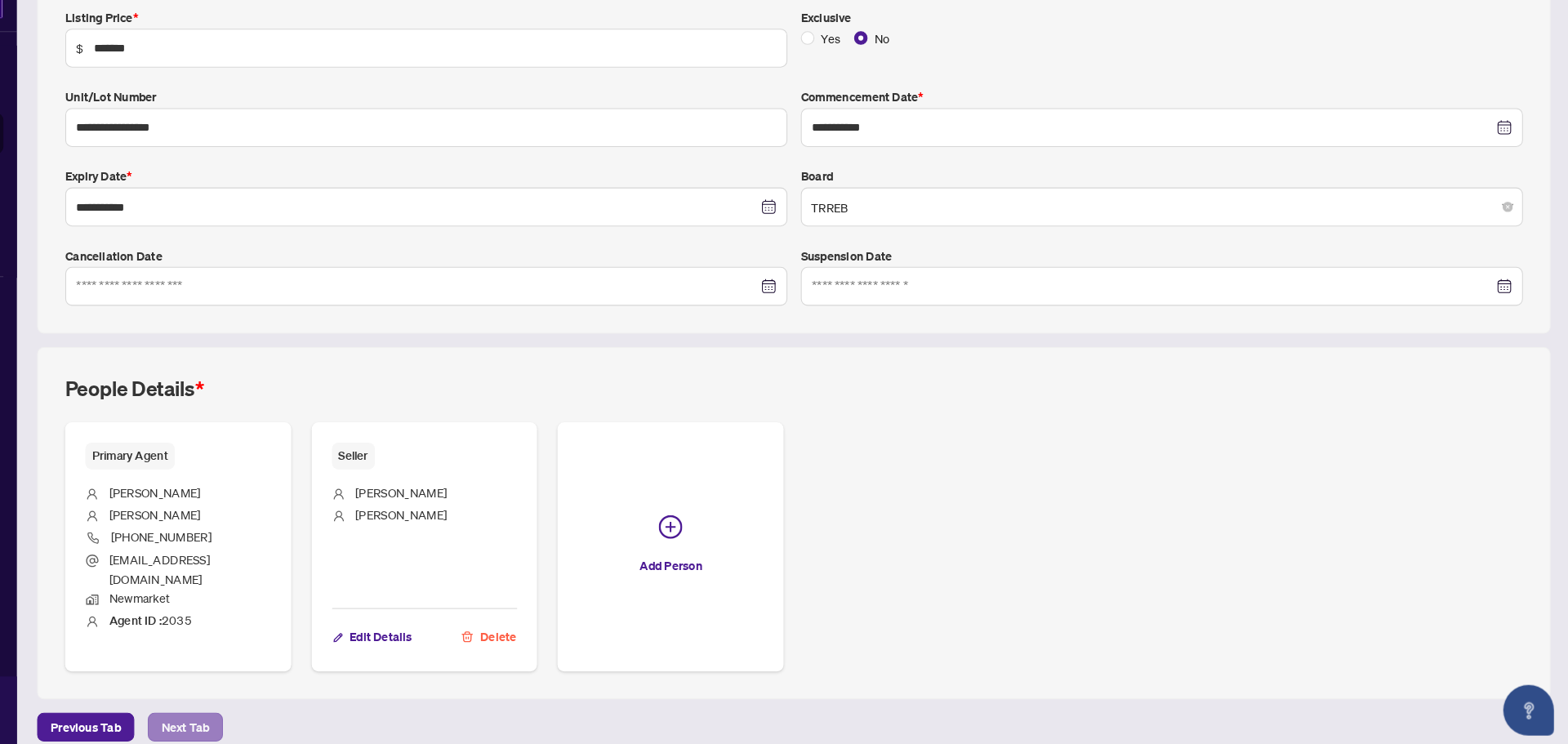
click at [228, 720] on span "Next Tab" at bounding box center [228, 727] width 47 height 26
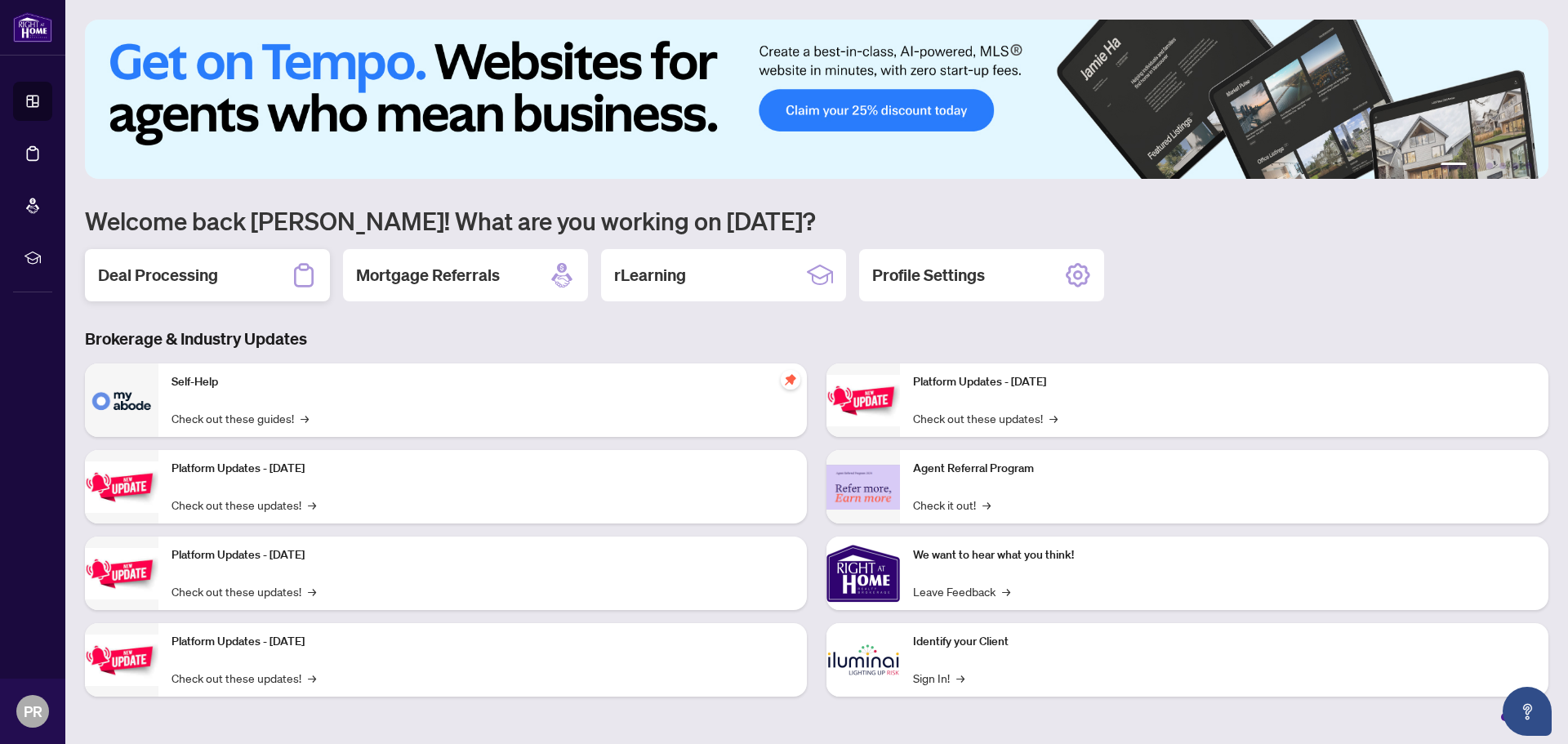
click at [183, 276] on h2 "Deal Processing" at bounding box center [158, 275] width 120 height 23
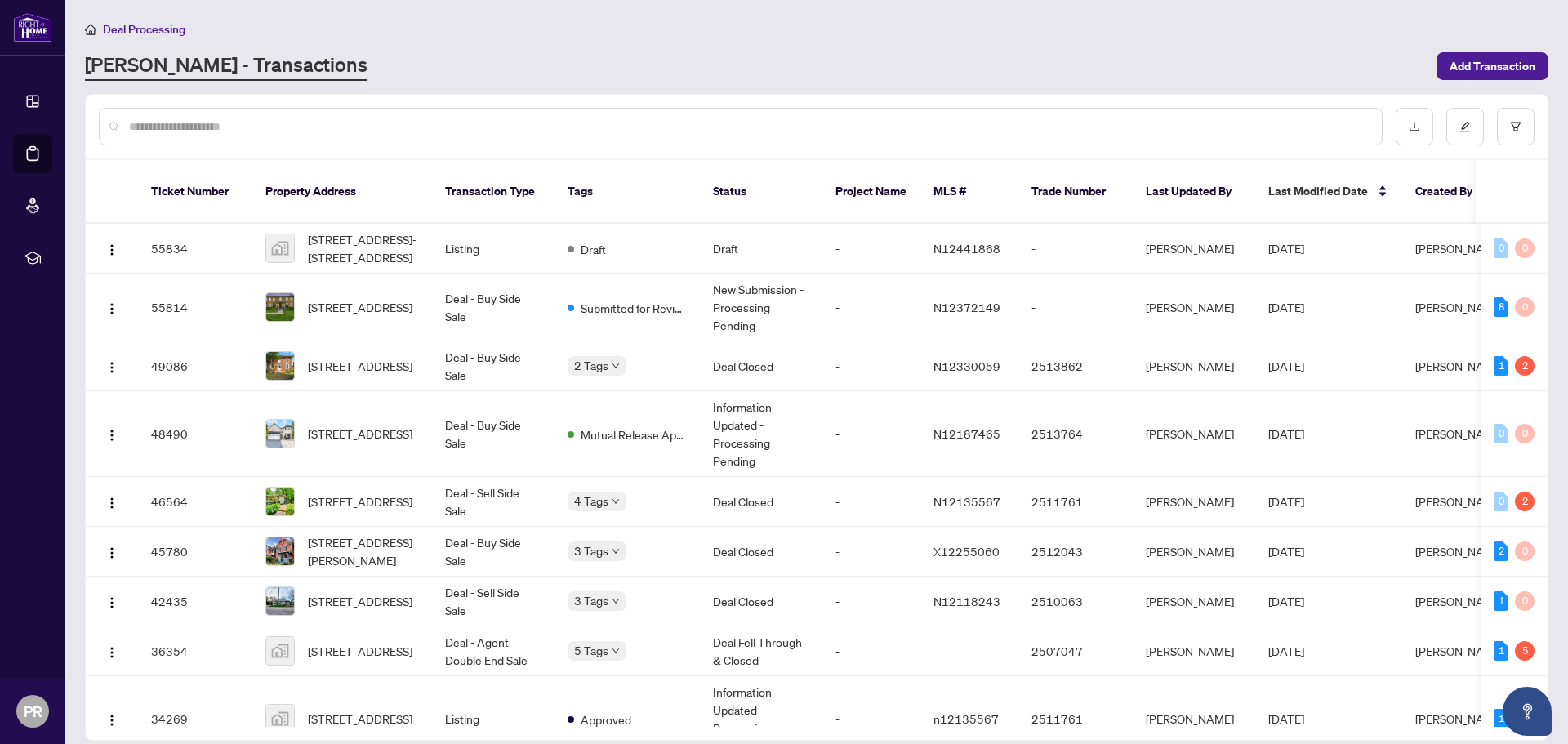
click at [316, 230] on span "[STREET_ADDRESS]-[STREET_ADDRESS]" at bounding box center [363, 247] width 111 height 36
